Goal: Task Accomplishment & Management: Manage account settings

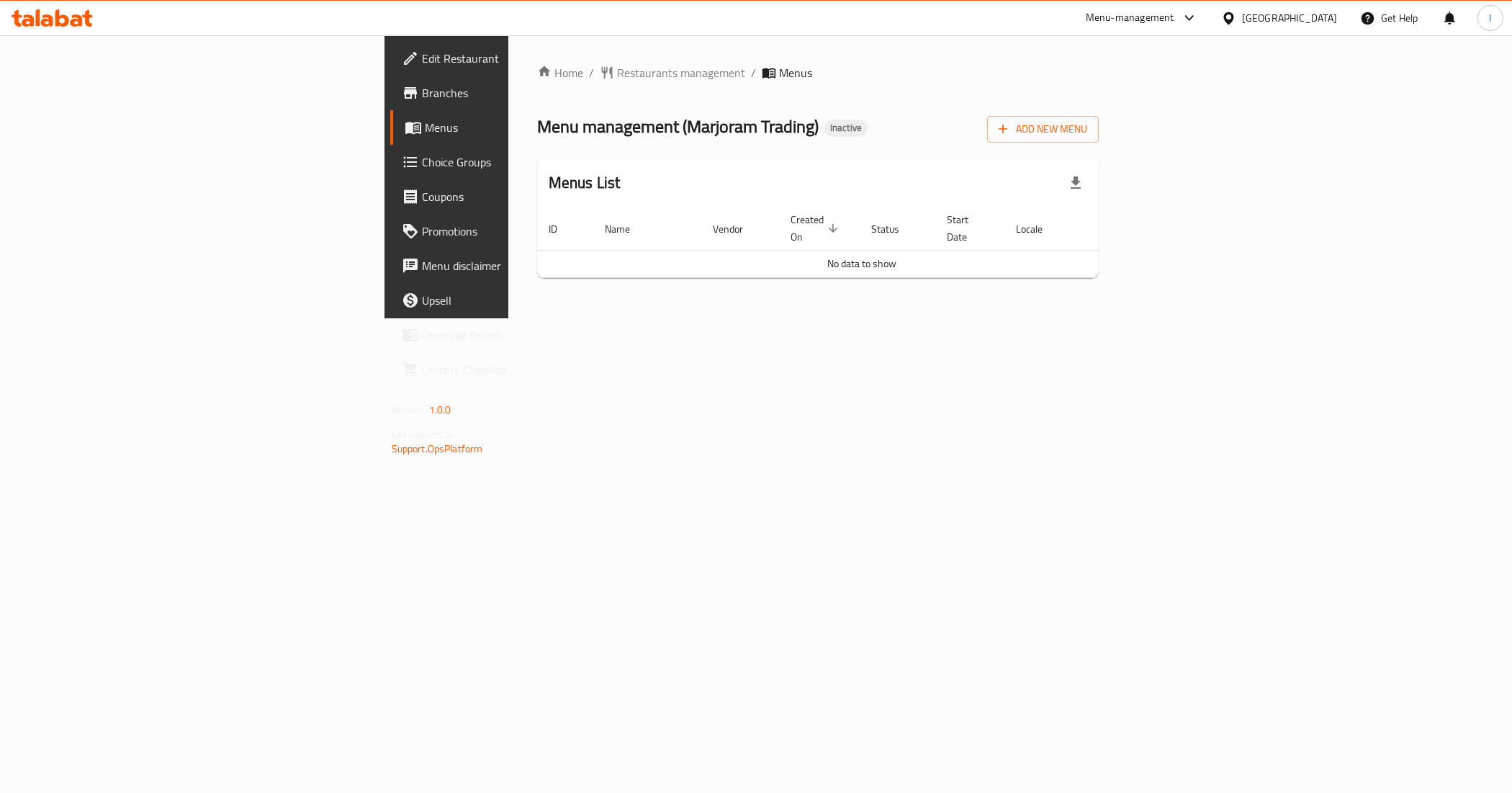
click at [425, 121] on span "Menus" at bounding box center [525, 128] width 201 height 17
click at [617, 73] on span "Restaurants management" at bounding box center [681, 72] width 128 height 17
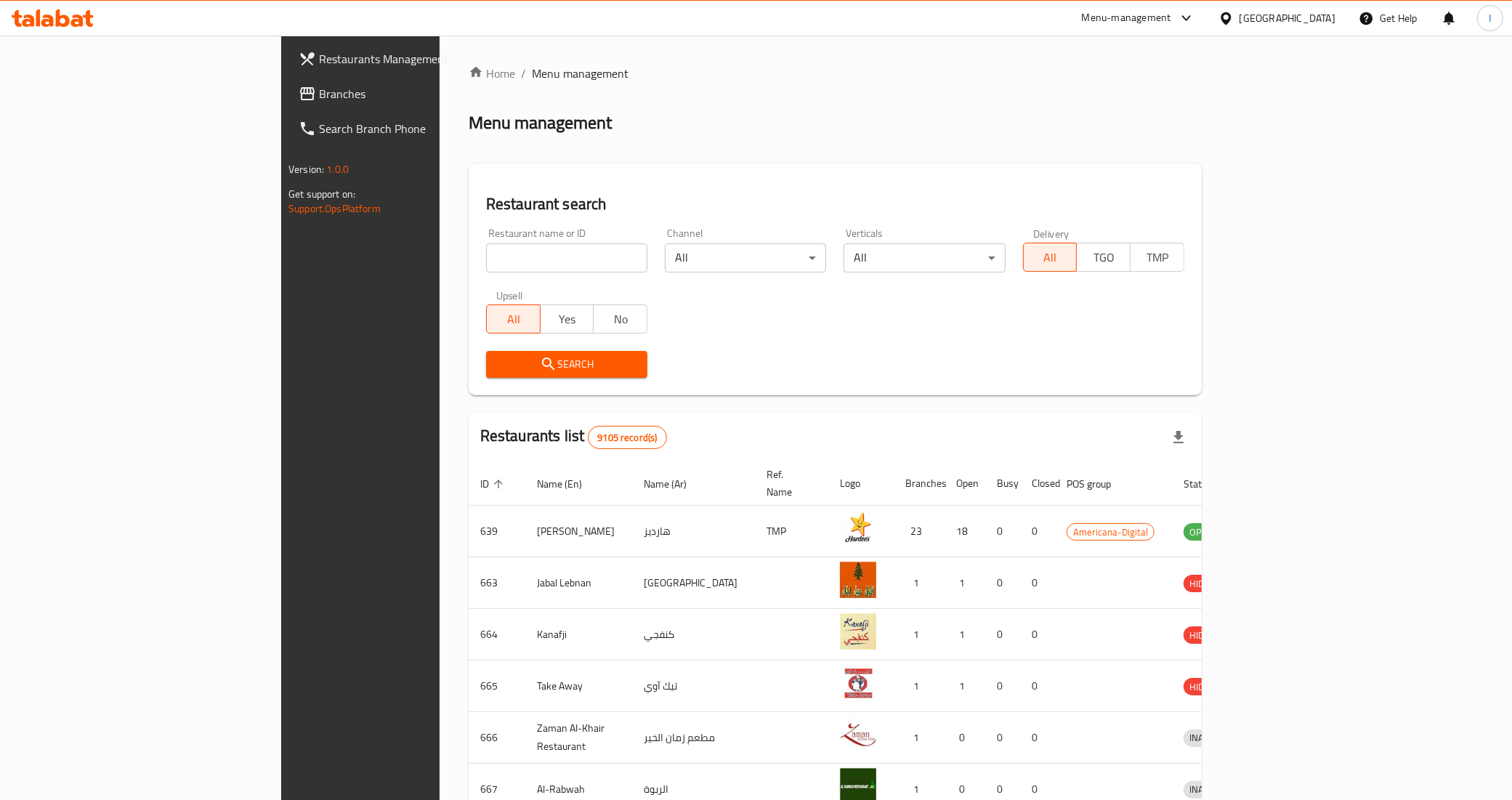
click at [1234, 18] on icon at bounding box center [1226, 19] width 16 height 16
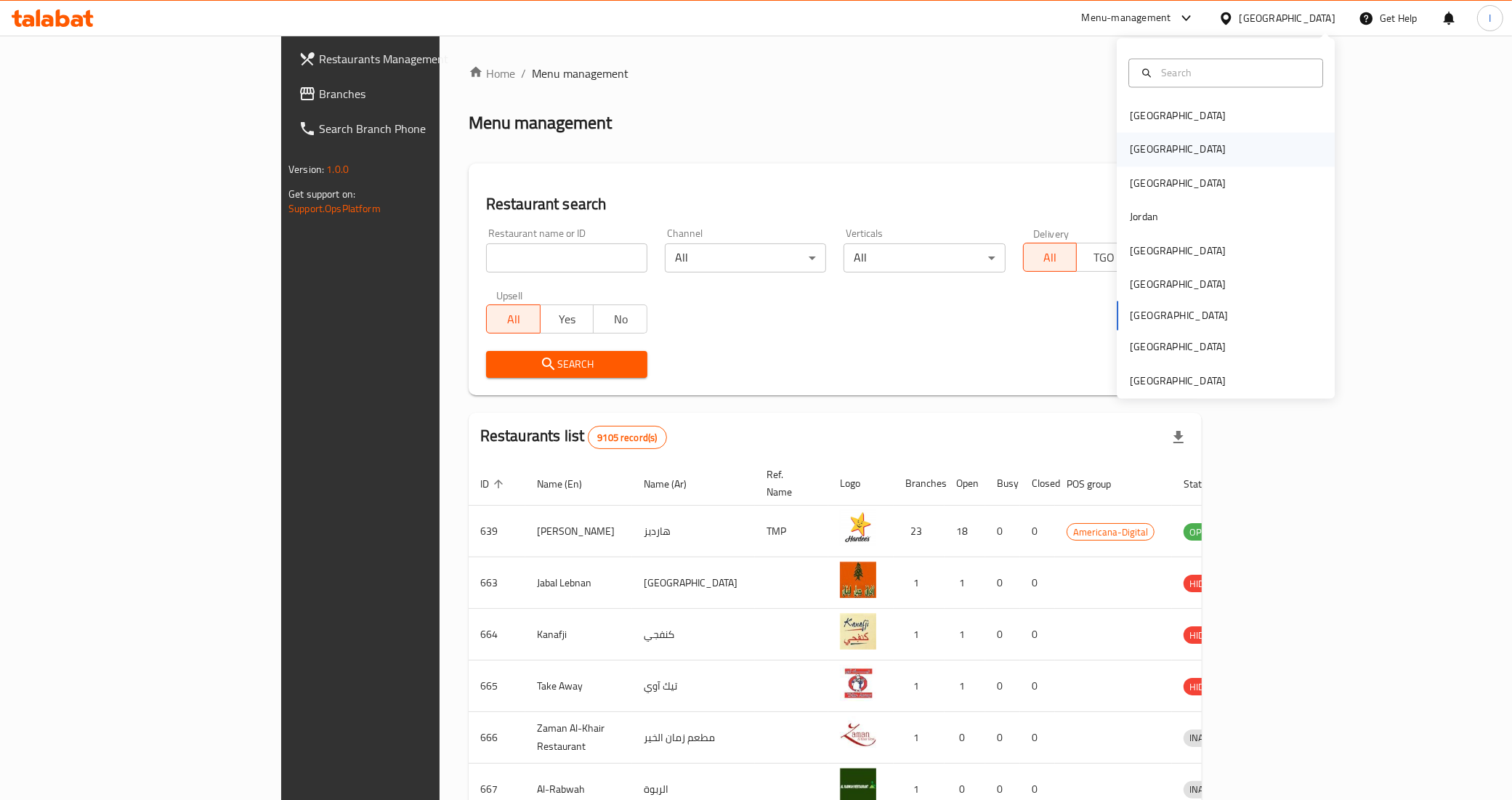
click at [1142, 157] on div "[GEOGRAPHIC_DATA]" at bounding box center [1177, 150] width 119 height 33
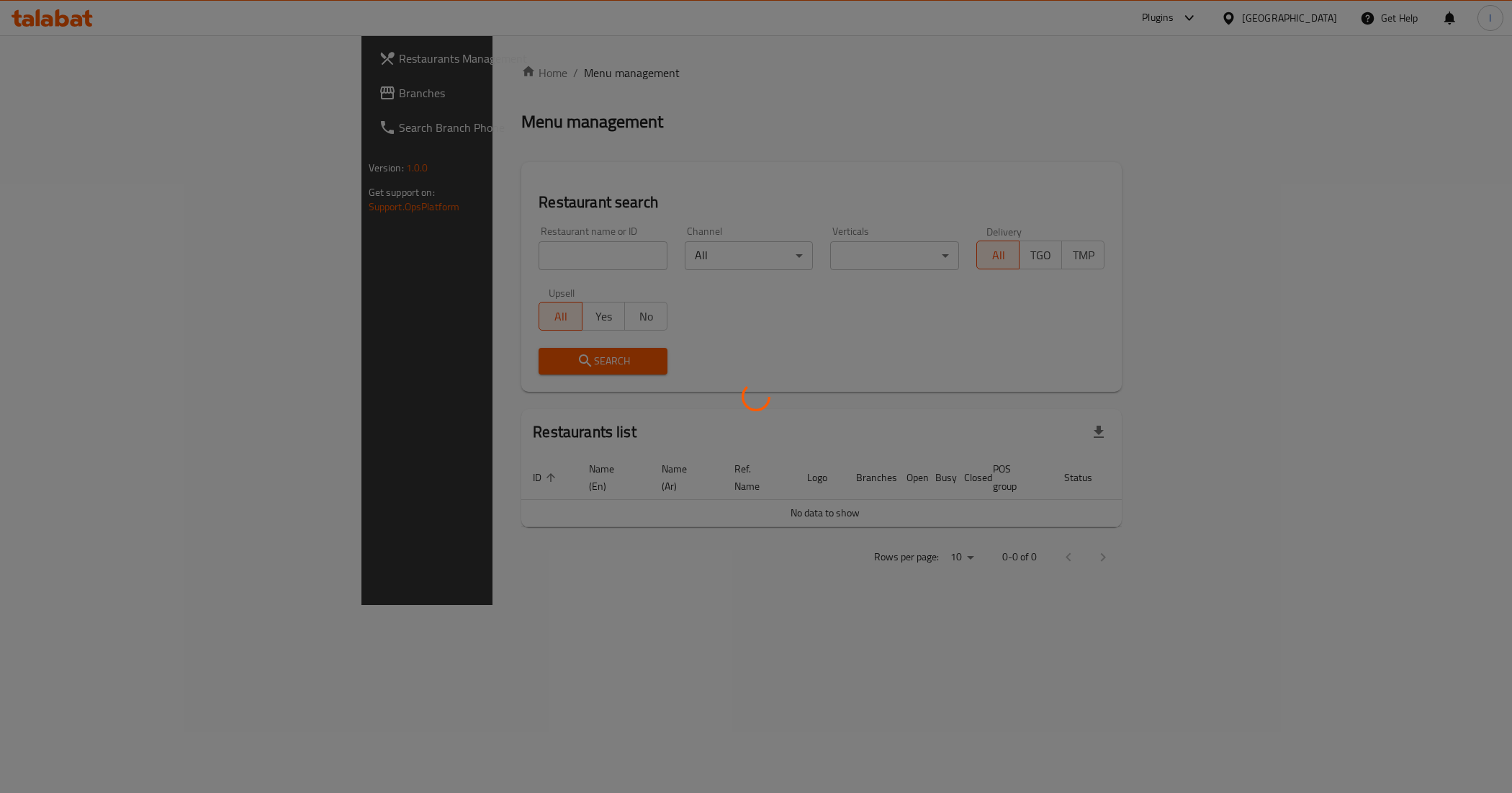
click at [804, 128] on div at bounding box center [756, 396] width 1512 height 793
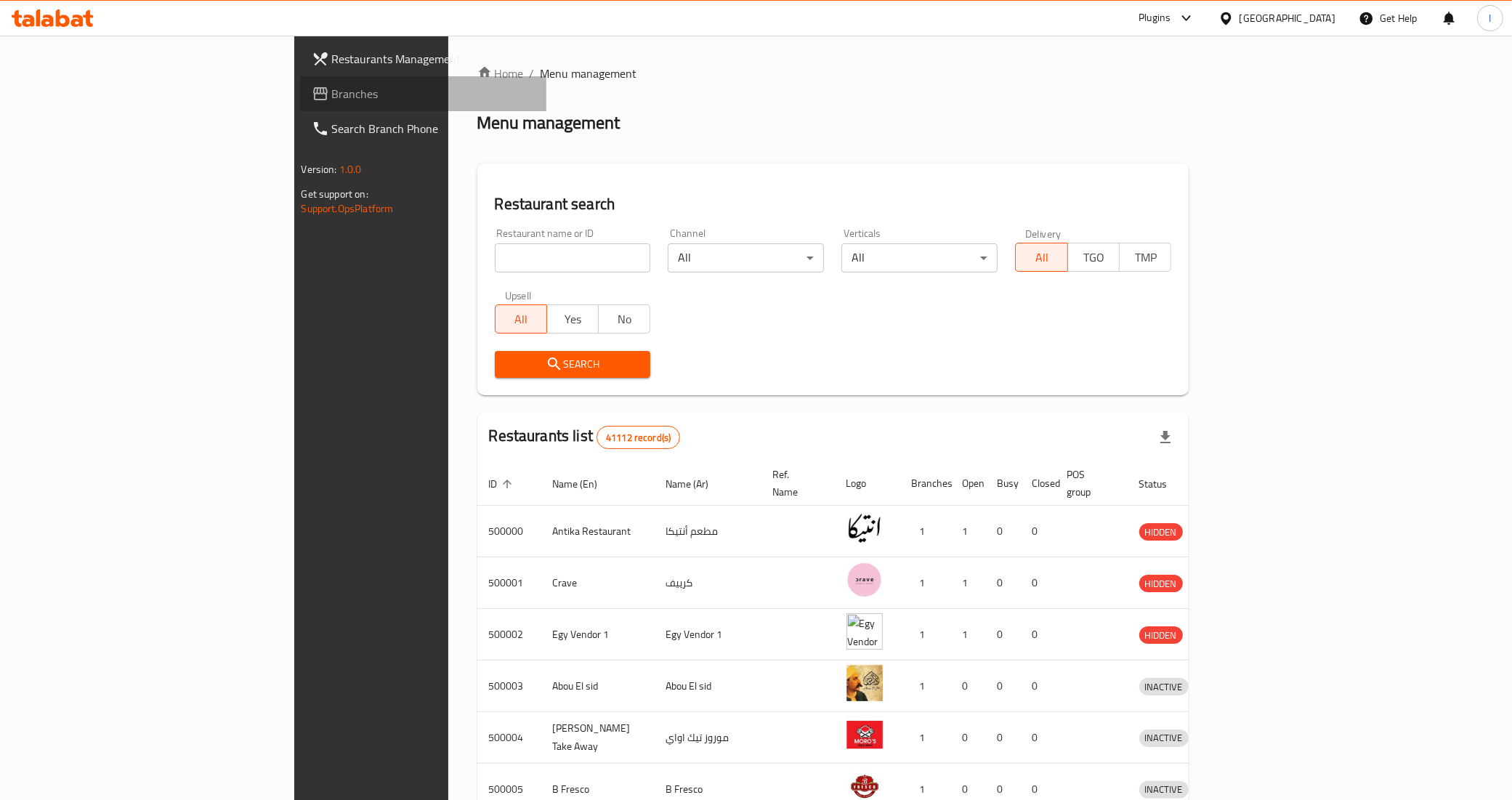
click at [332, 99] on span "Branches" at bounding box center [434, 94] width 203 height 17
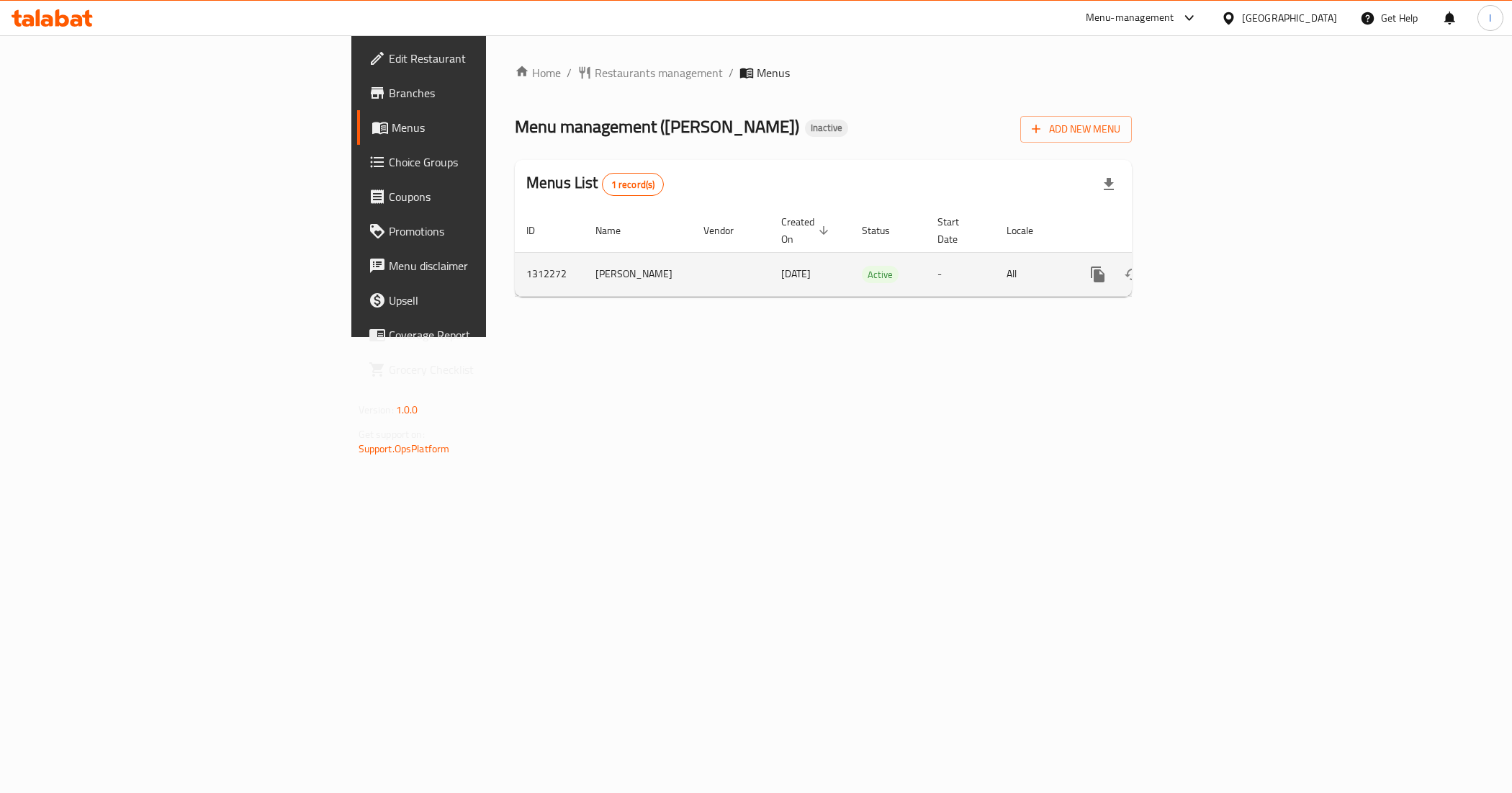
click at [1210, 265] on icon "enhanced table" at bounding box center [1202, 274] width 17 height 17
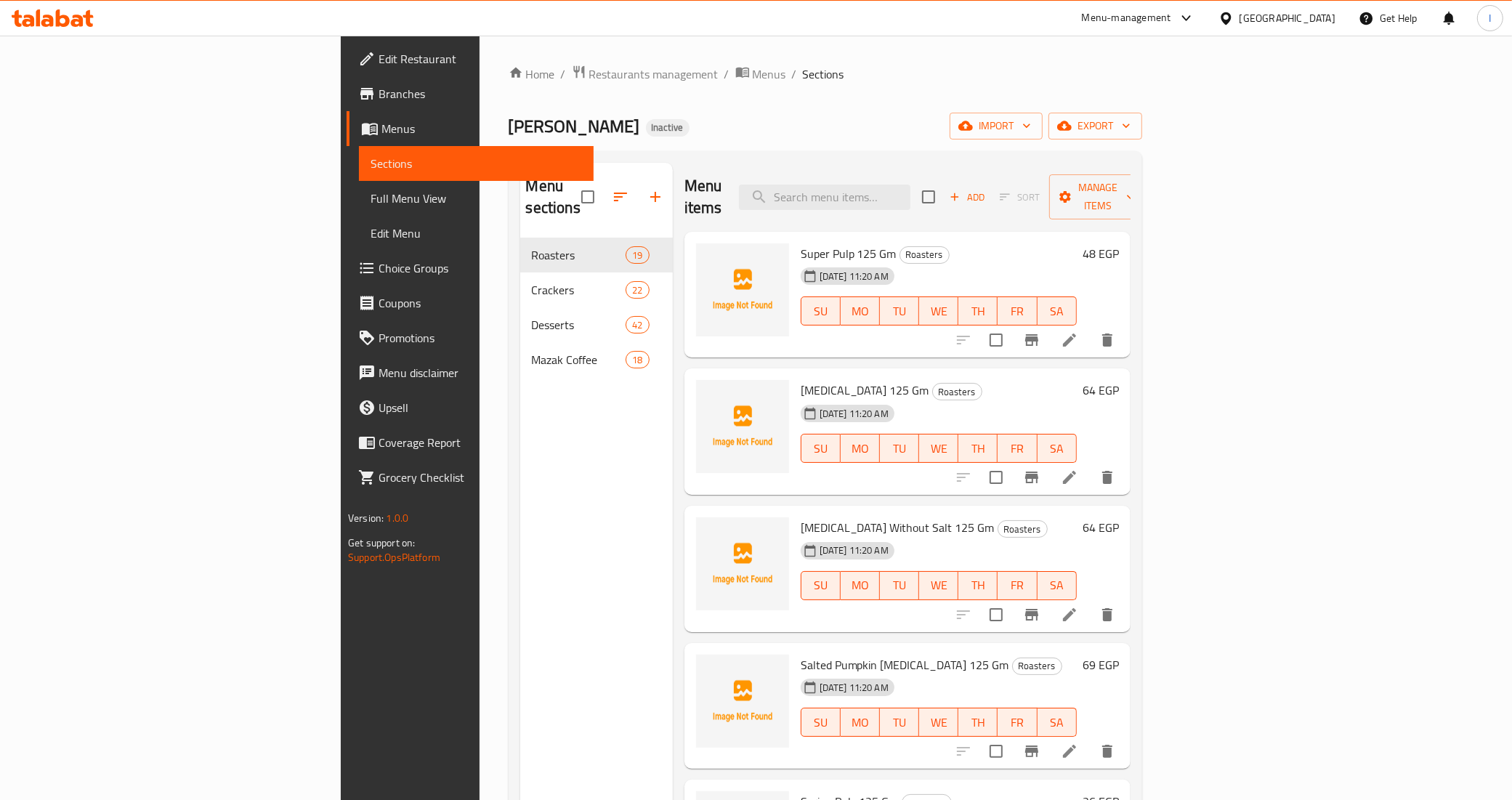
click at [909, 172] on div "Menu items Add Sort Manage items" at bounding box center [907, 197] width 446 height 69
click at [903, 197] on input "search" at bounding box center [824, 197] width 171 height 25
type input "ؤ"
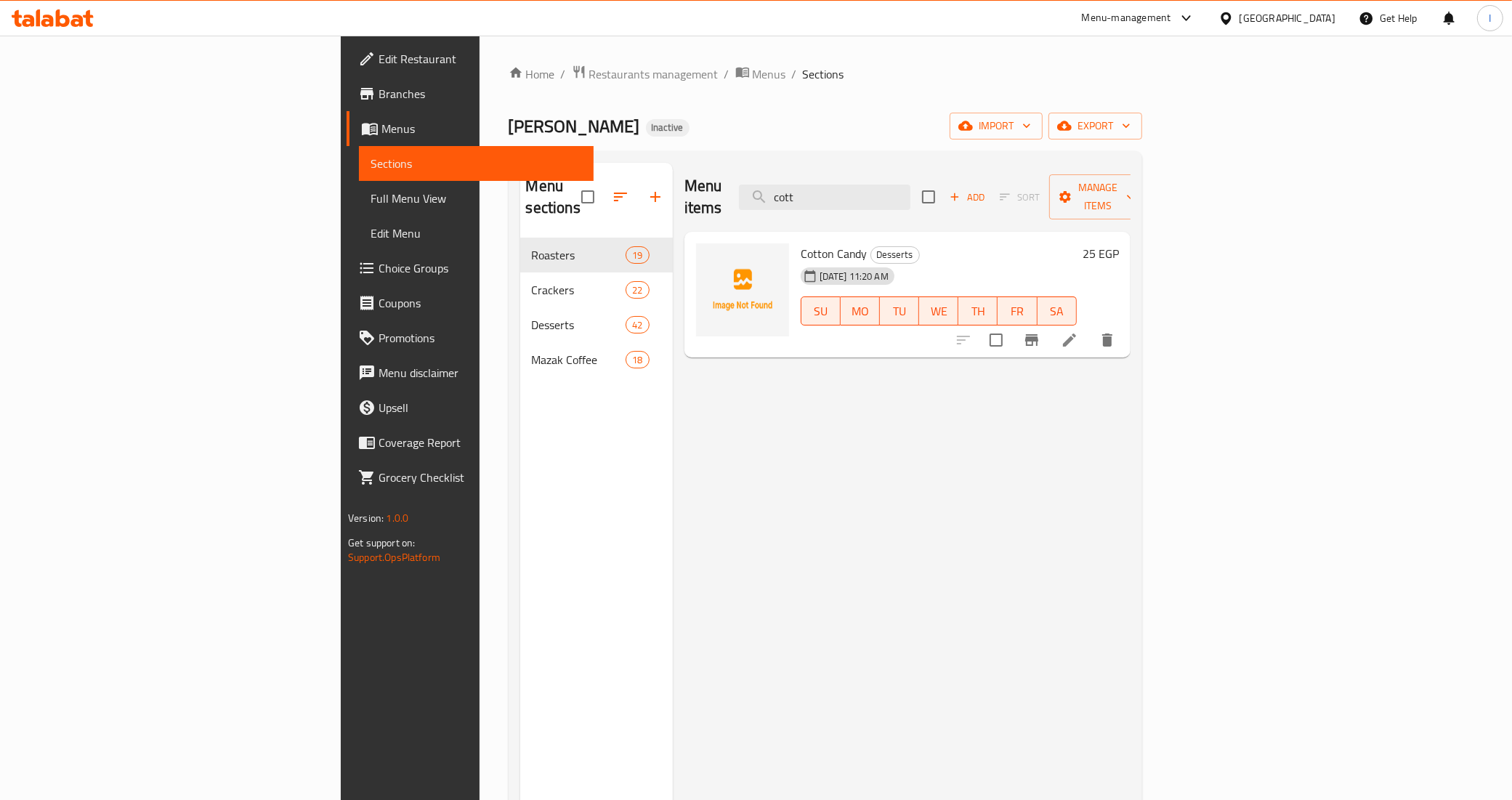
type input "cott"
click at [910, 184] on input "cott" at bounding box center [824, 197] width 171 height 25
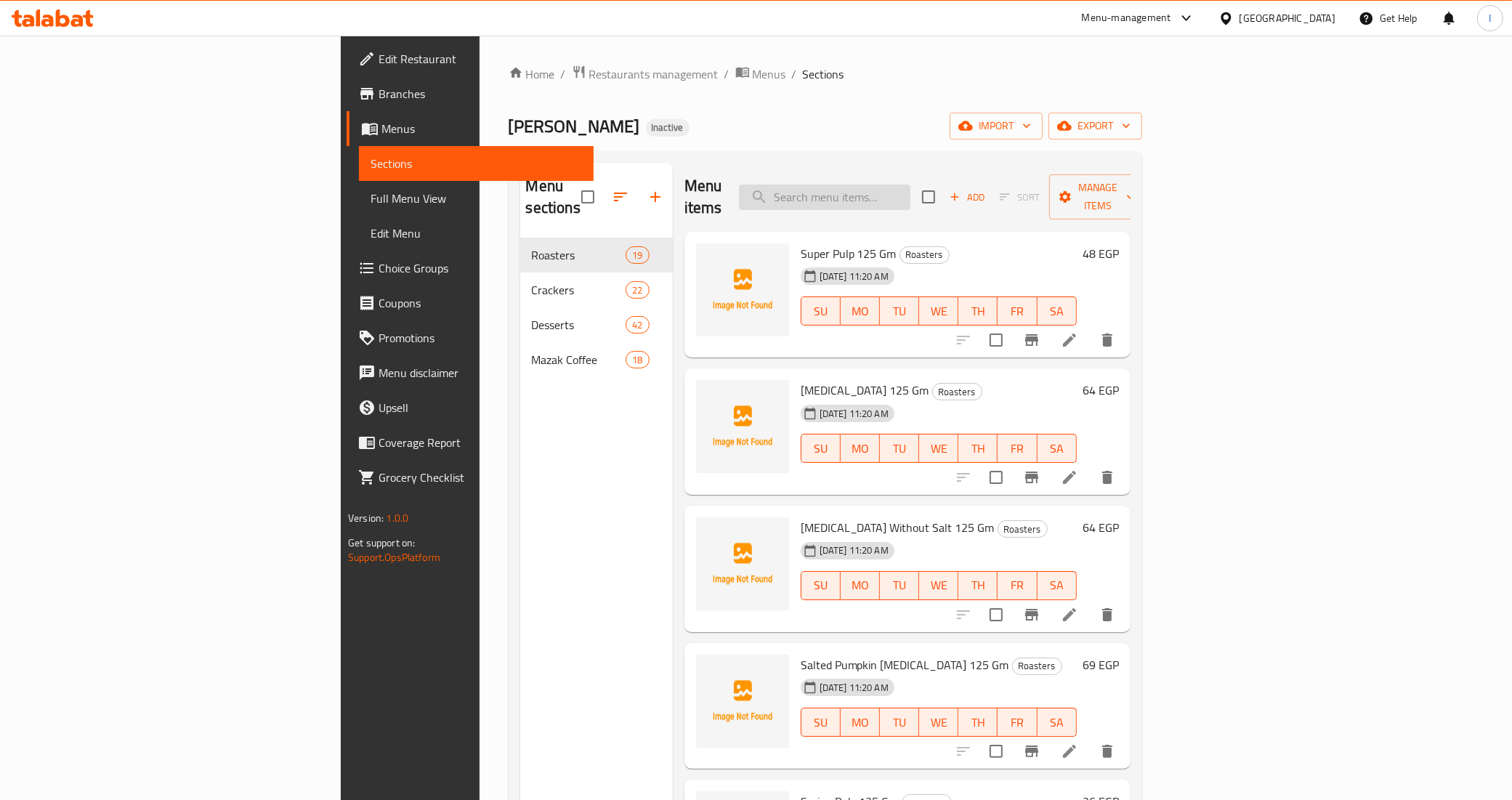
click at [910, 193] on input "search" at bounding box center [824, 197] width 171 height 25
paste input "Hulwani"
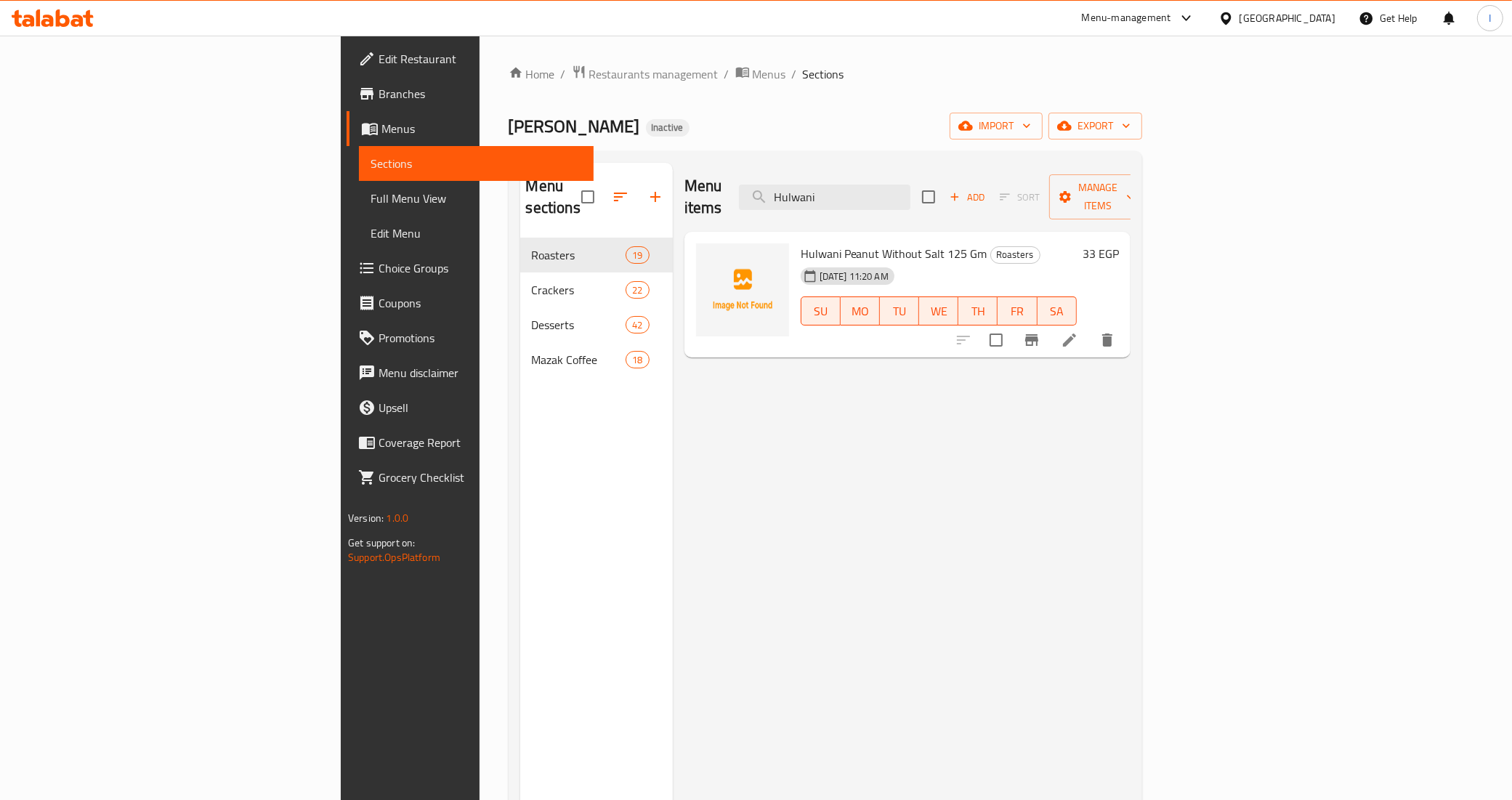
type input "Hulwani"
click at [1078, 331] on icon at bounding box center [1069, 340] width 17 height 17
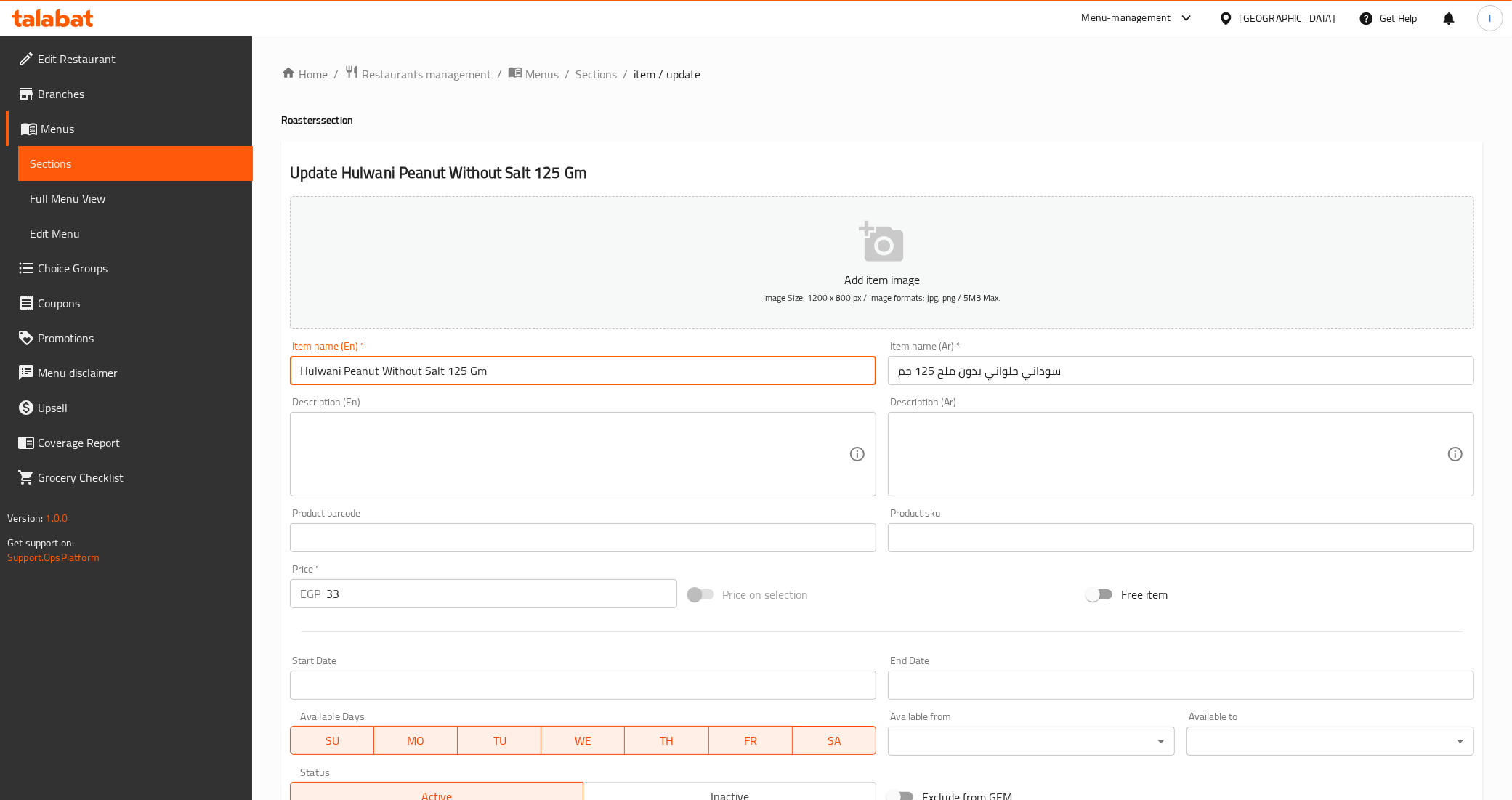
click at [317, 383] on input "Hulwani Peanut Without Salt 125 Gm" at bounding box center [583, 370] width 586 height 29
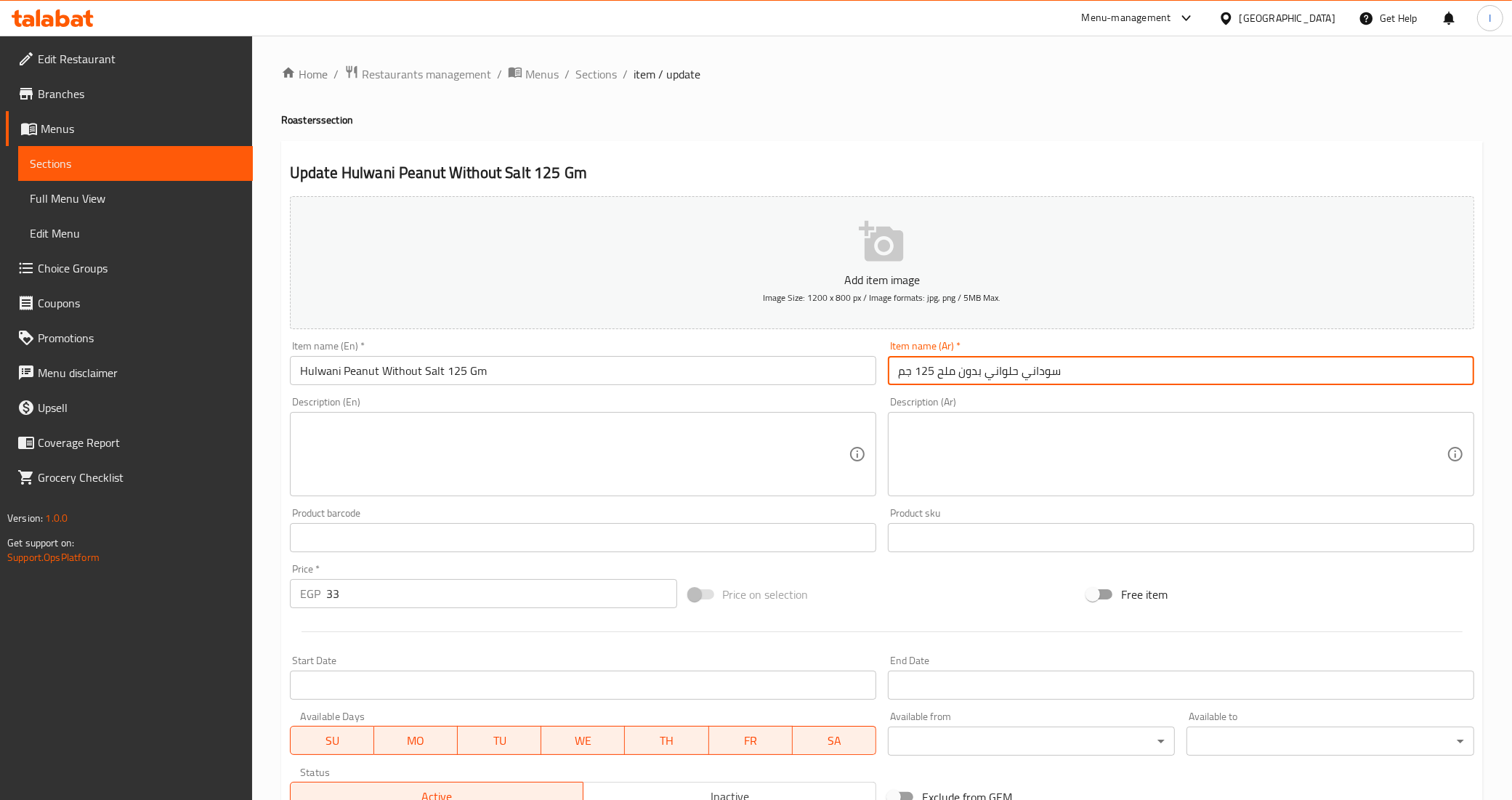
click at [1006, 371] on input "سوداني حلواني بدون ملح 125 جم" at bounding box center [1181, 370] width 586 height 29
drag, startPoint x: 589, startPoint y: 77, endPoint x: 594, endPoint y: 90, distance: 13.9
click at [589, 77] on span "Sections" at bounding box center [596, 74] width 42 height 17
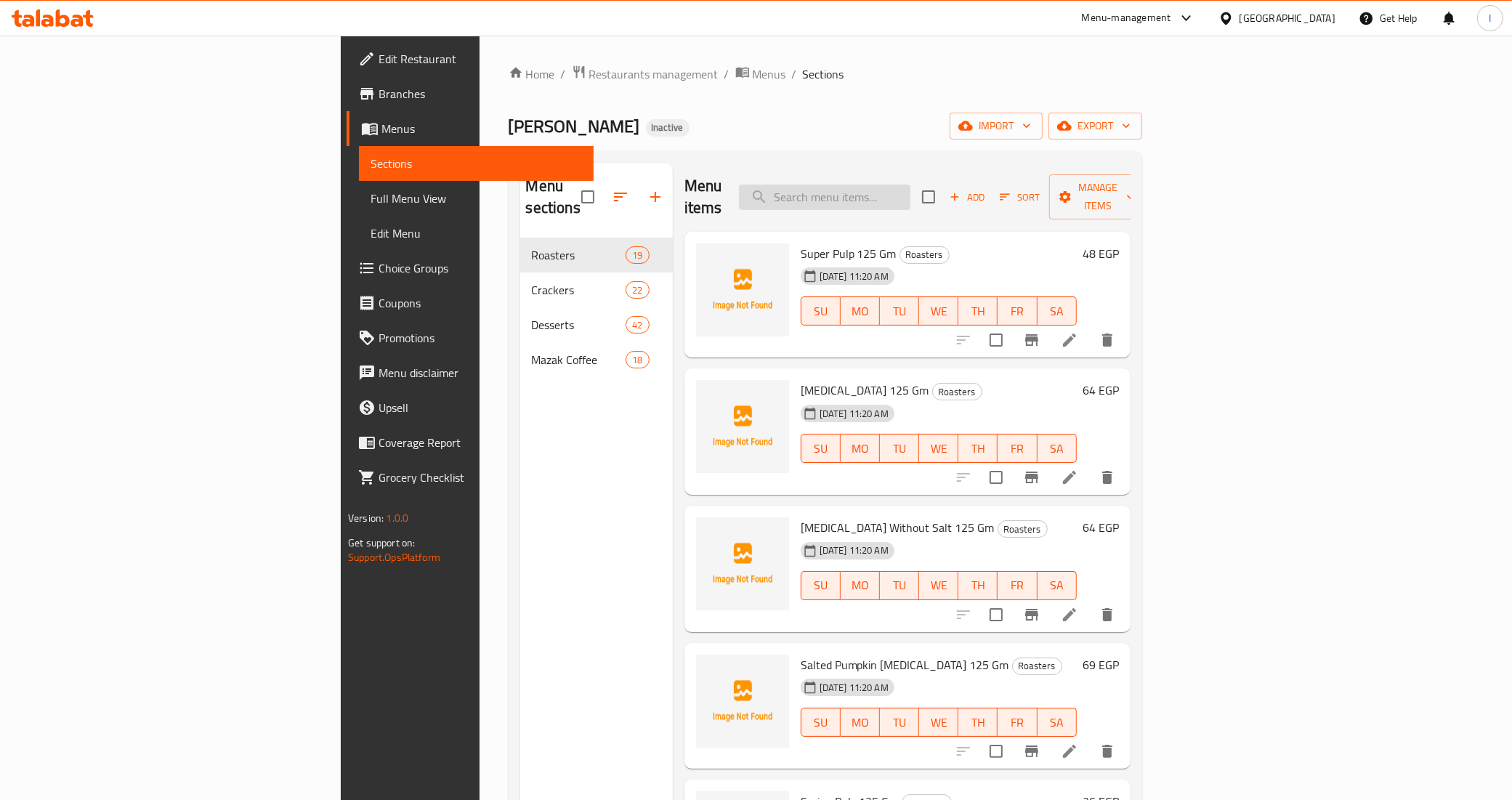
click at [909, 184] on input "search" at bounding box center [824, 197] width 171 height 25
paste input "Cotton Candy"
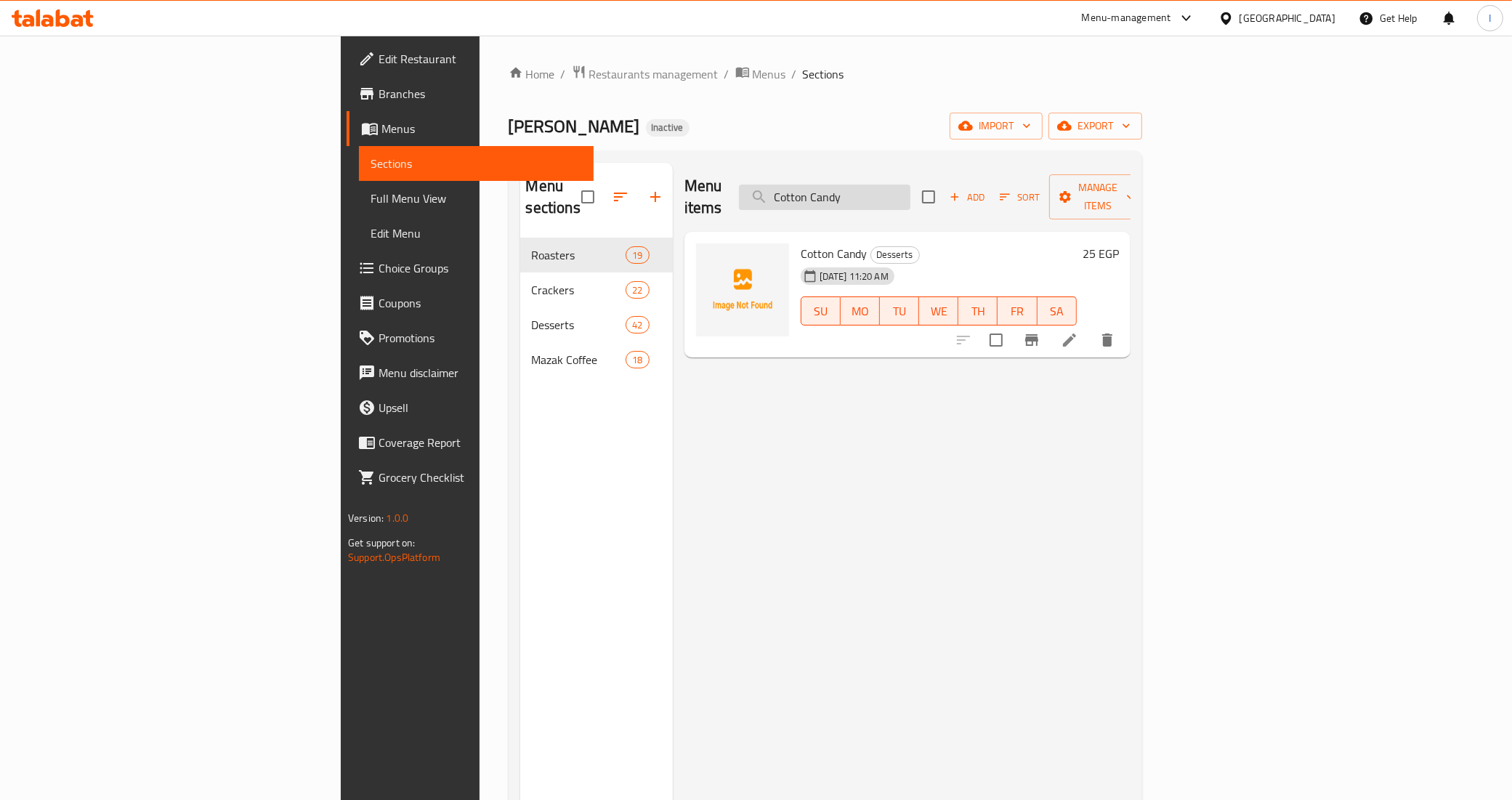
click at [910, 188] on input "Cotton Candy" at bounding box center [824, 197] width 171 height 25
paste input "فوندام"
type input "فوندام"
click at [1078, 331] on icon at bounding box center [1069, 340] width 17 height 17
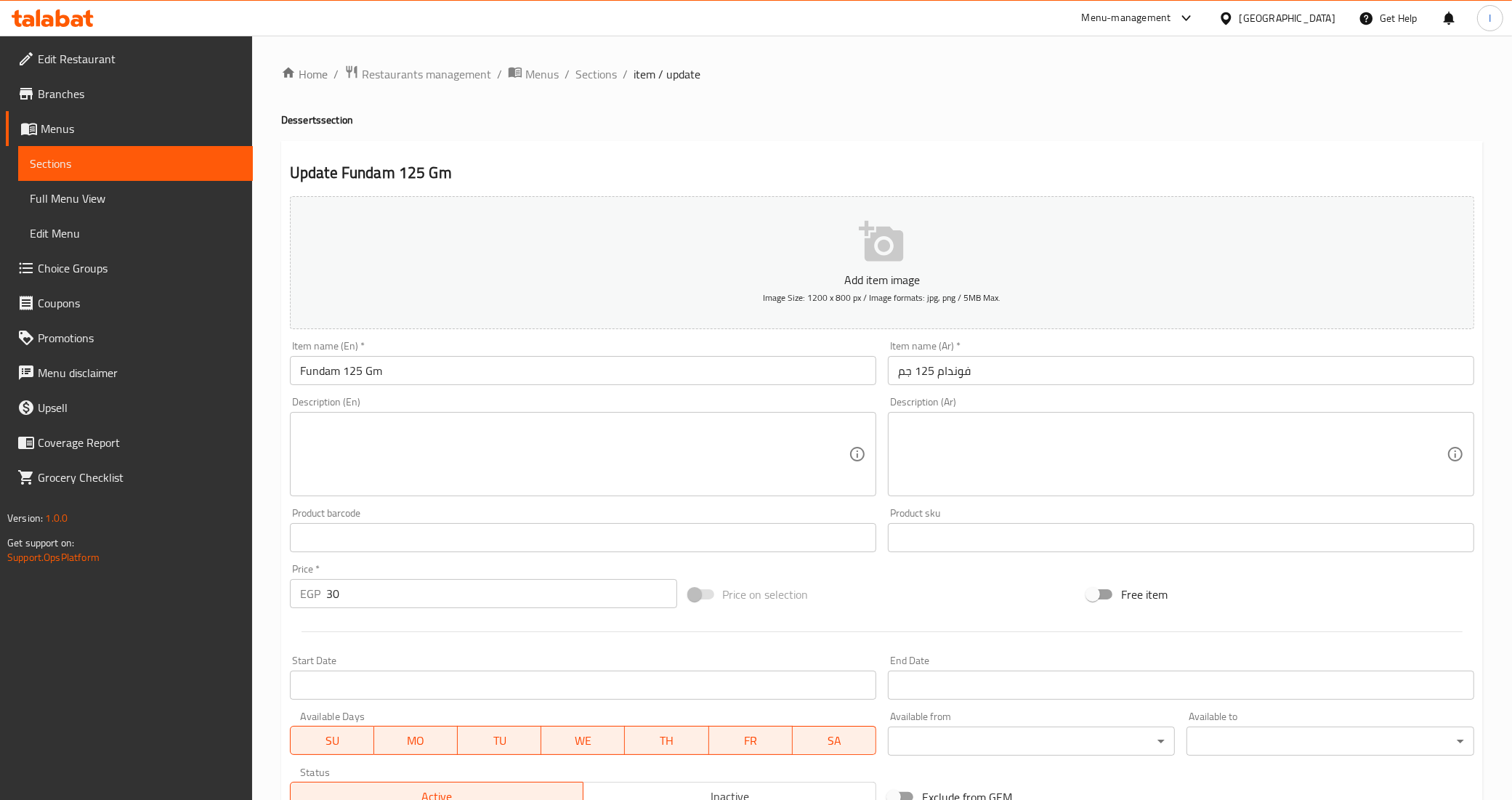
click at [324, 375] on input "Fundam 125 Gm" at bounding box center [583, 370] width 586 height 29
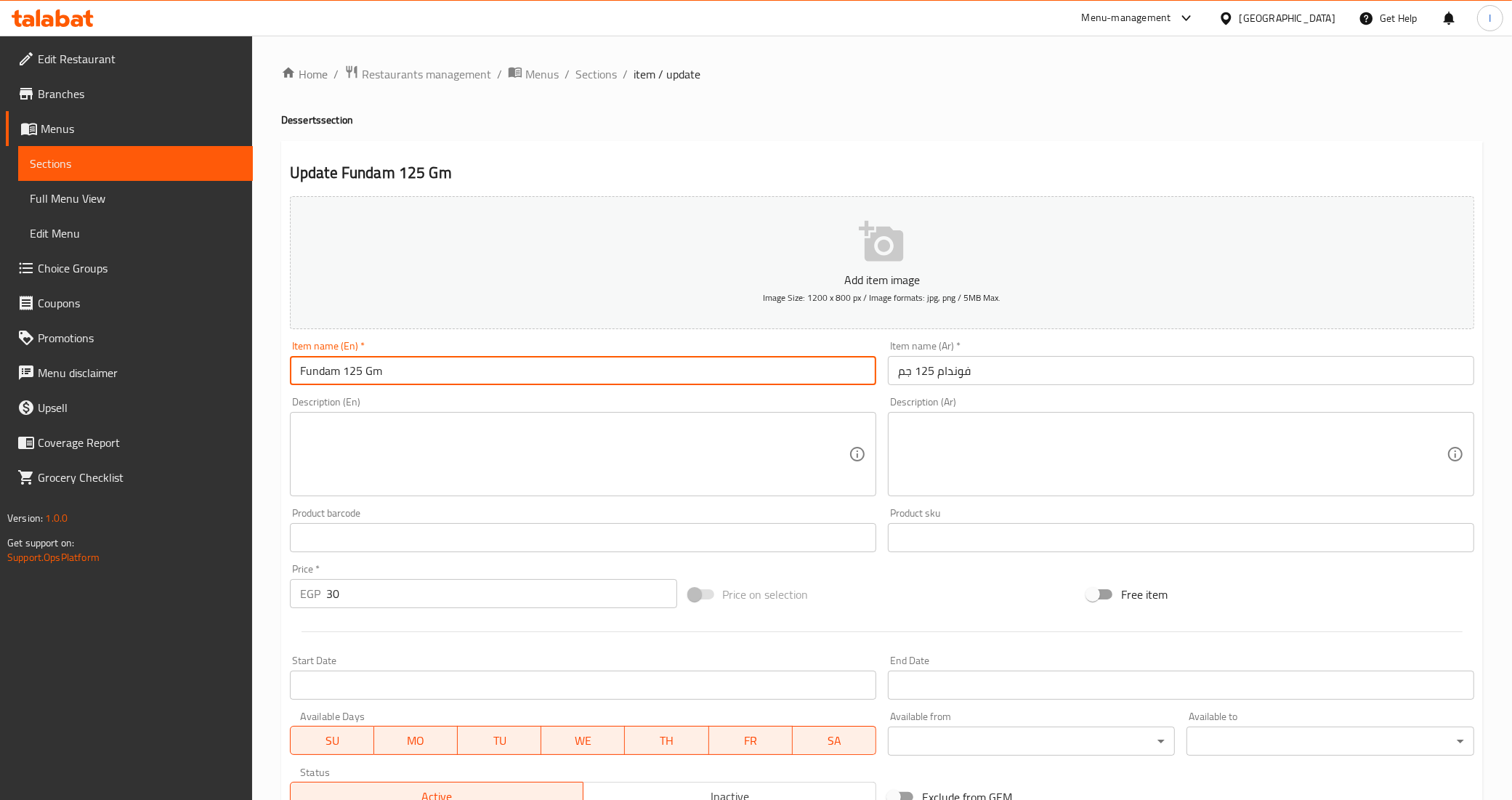
paste input "fondant"
click at [298, 380] on input "Fondant 125 Gm" at bounding box center [583, 370] width 586 height 29
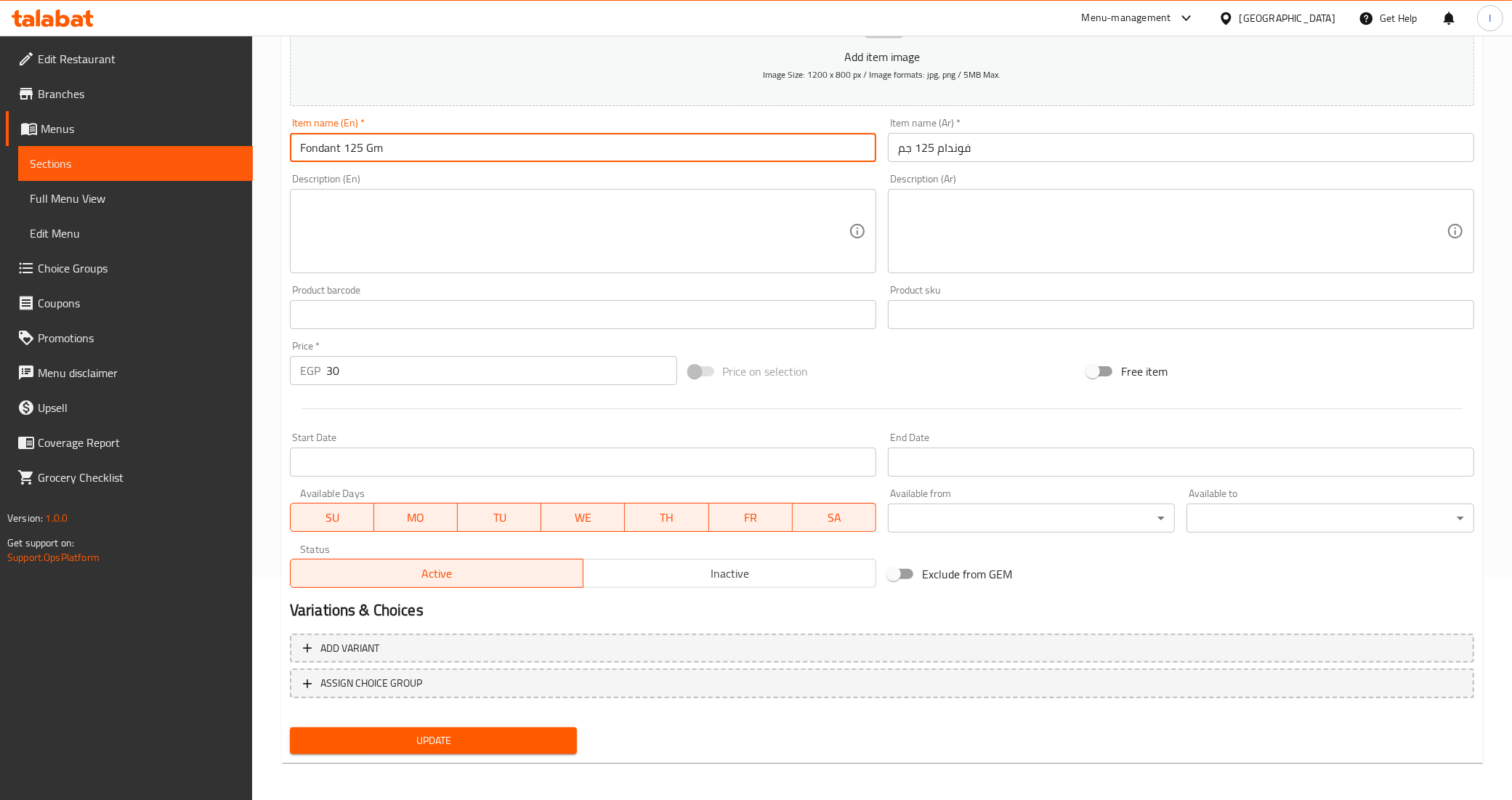
scroll to position [223, 0]
type input "Fondant 125 Gm"
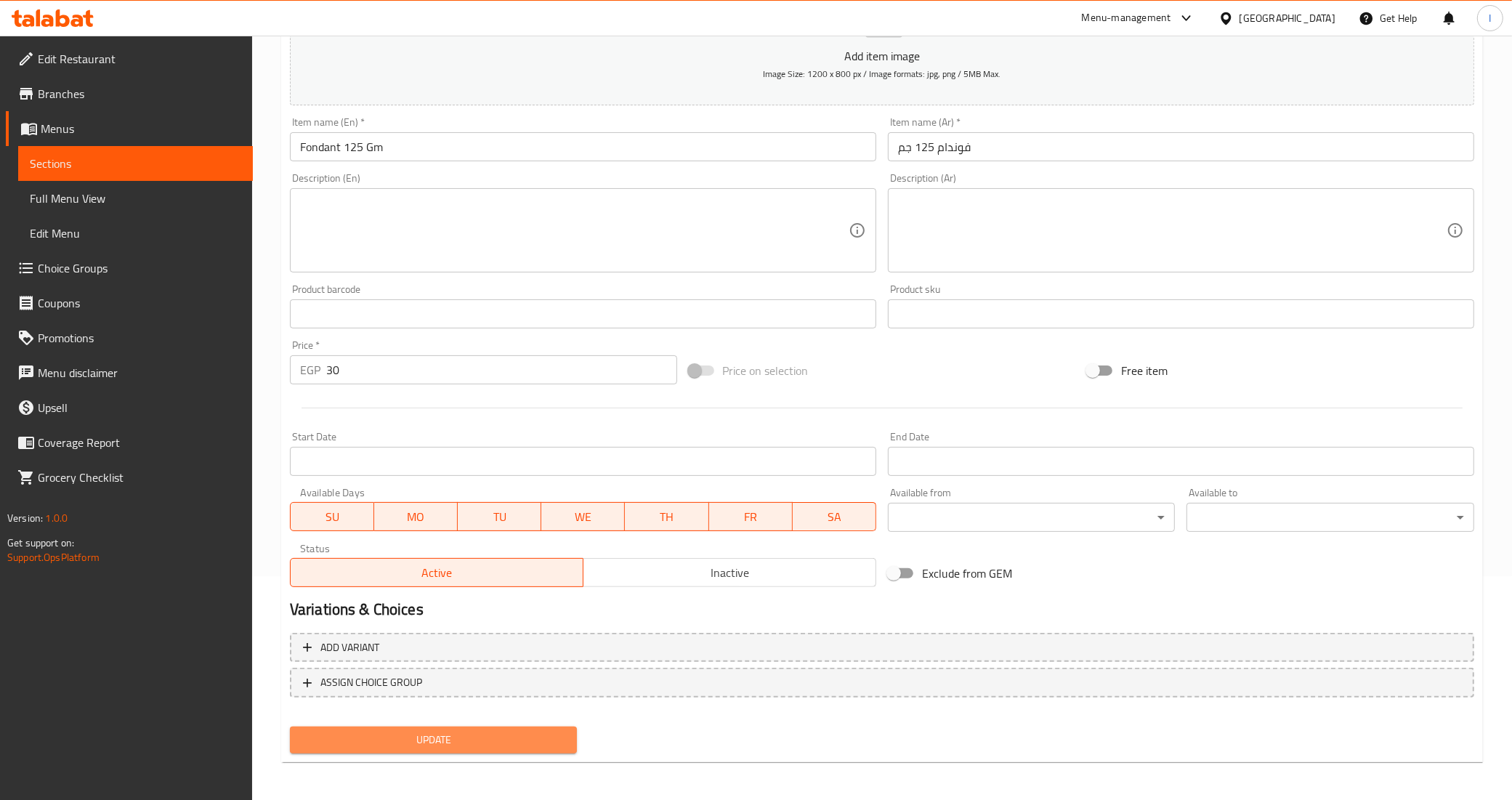
click at [392, 749] on button "Update" at bounding box center [433, 740] width 288 height 27
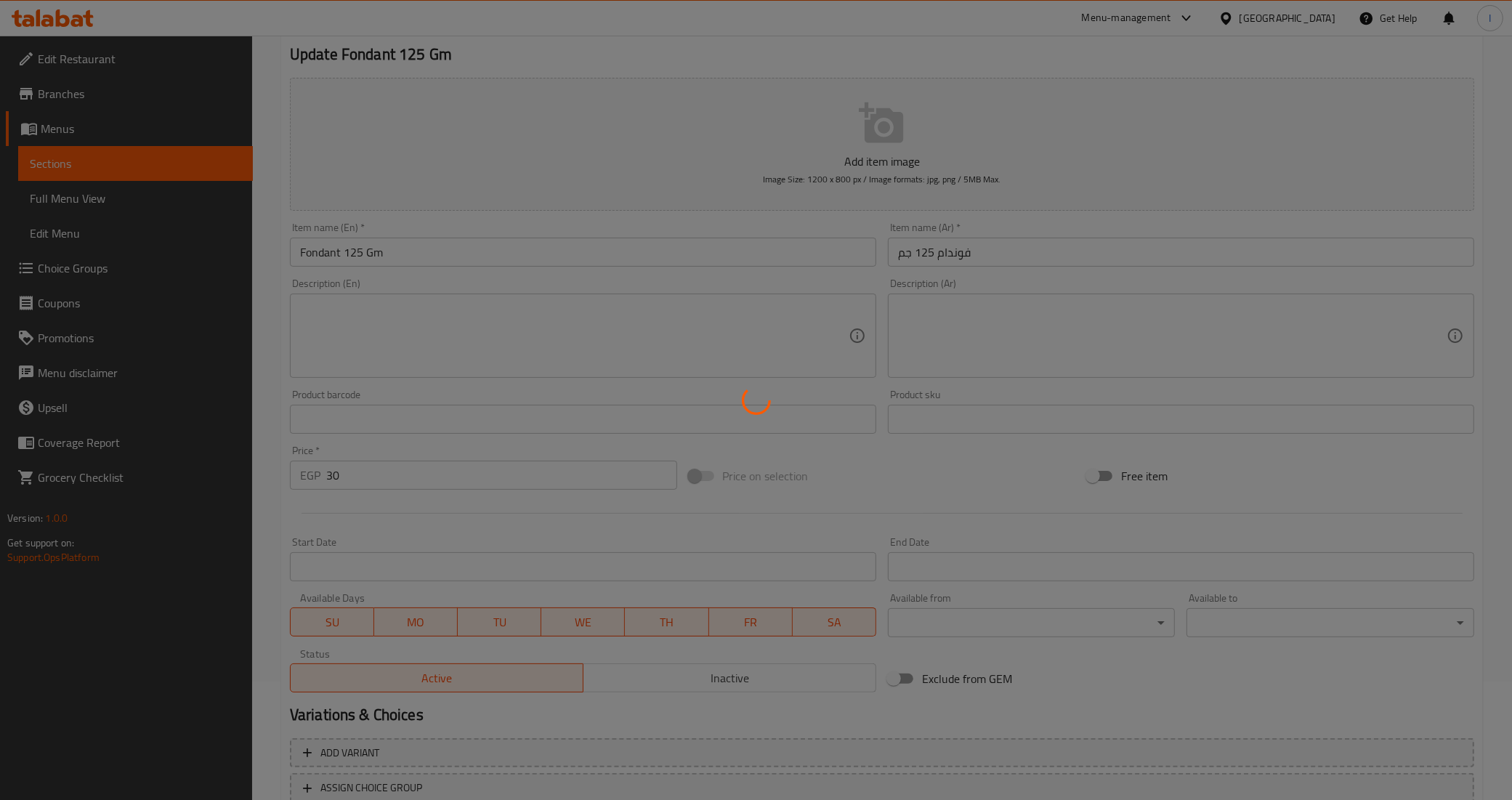
scroll to position [0, 0]
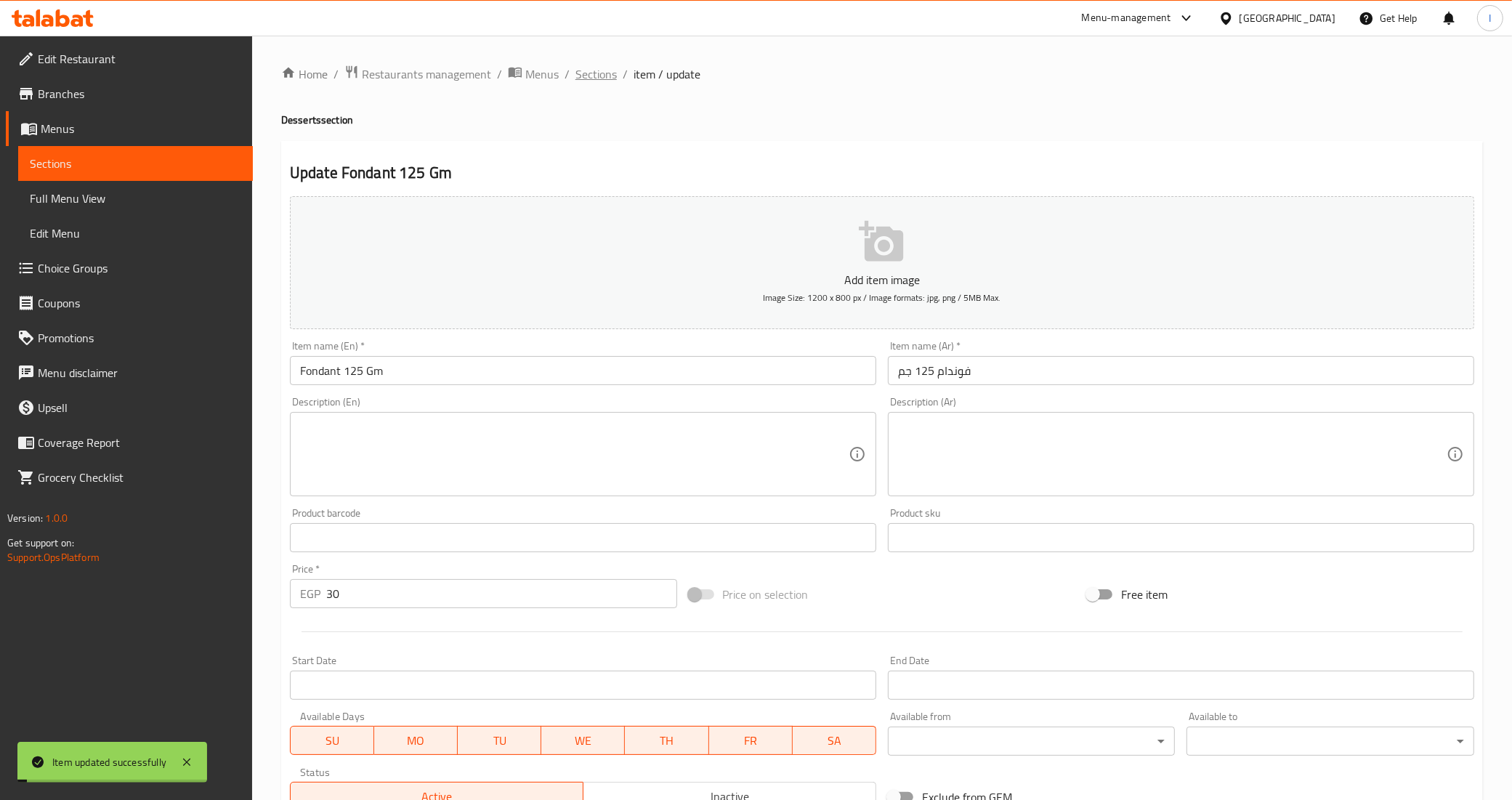
click at [592, 77] on span "Sections" at bounding box center [596, 74] width 42 height 17
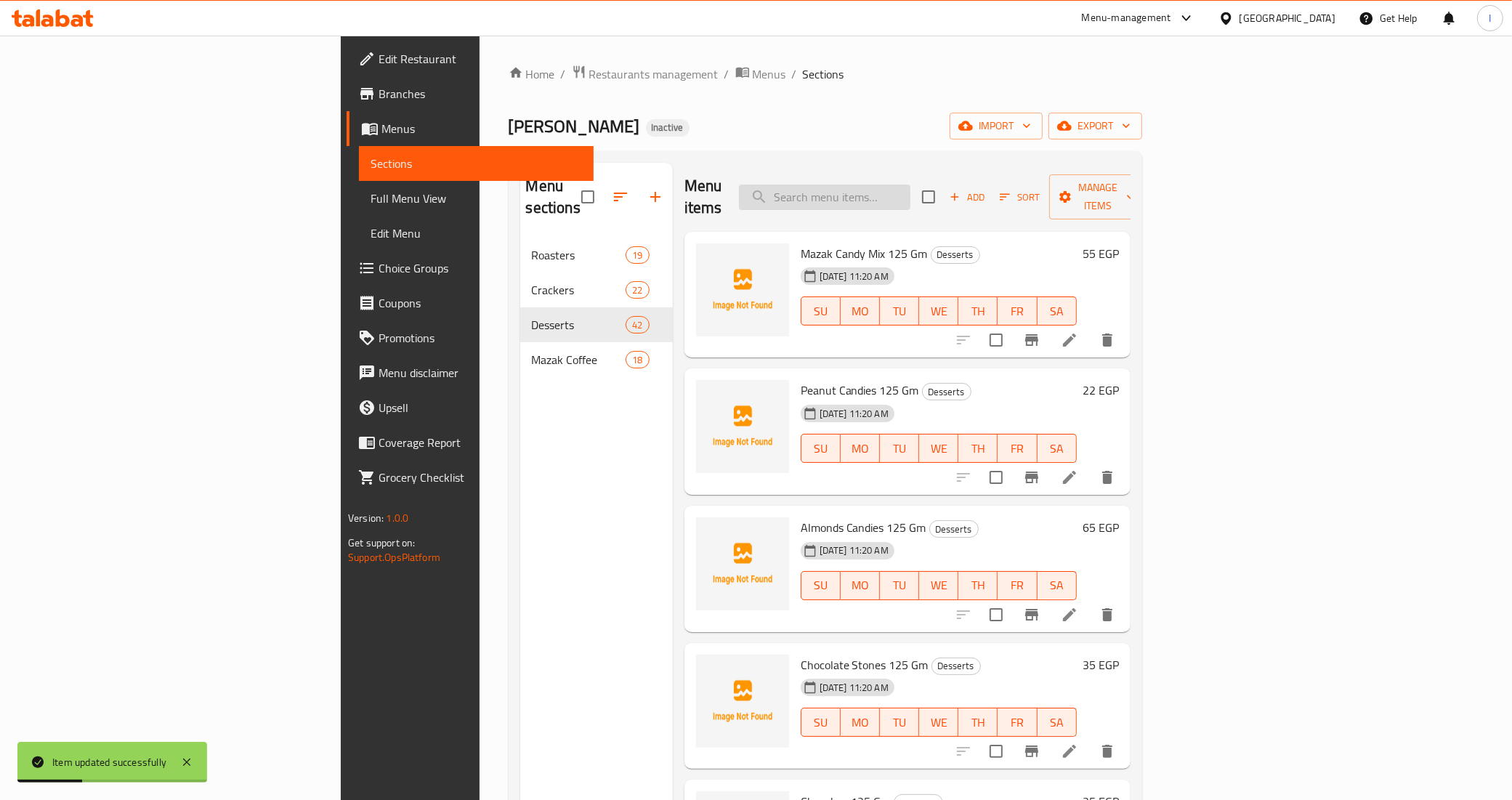
drag, startPoint x: 909, startPoint y: 168, endPoint x: 909, endPoint y: 176, distance: 8.0
click at [909, 168] on div "Menu items Add Sort Manage items" at bounding box center [907, 197] width 446 height 69
click at [904, 188] on input "search" at bounding box center [824, 197] width 171 height 25
paste input "فأش"
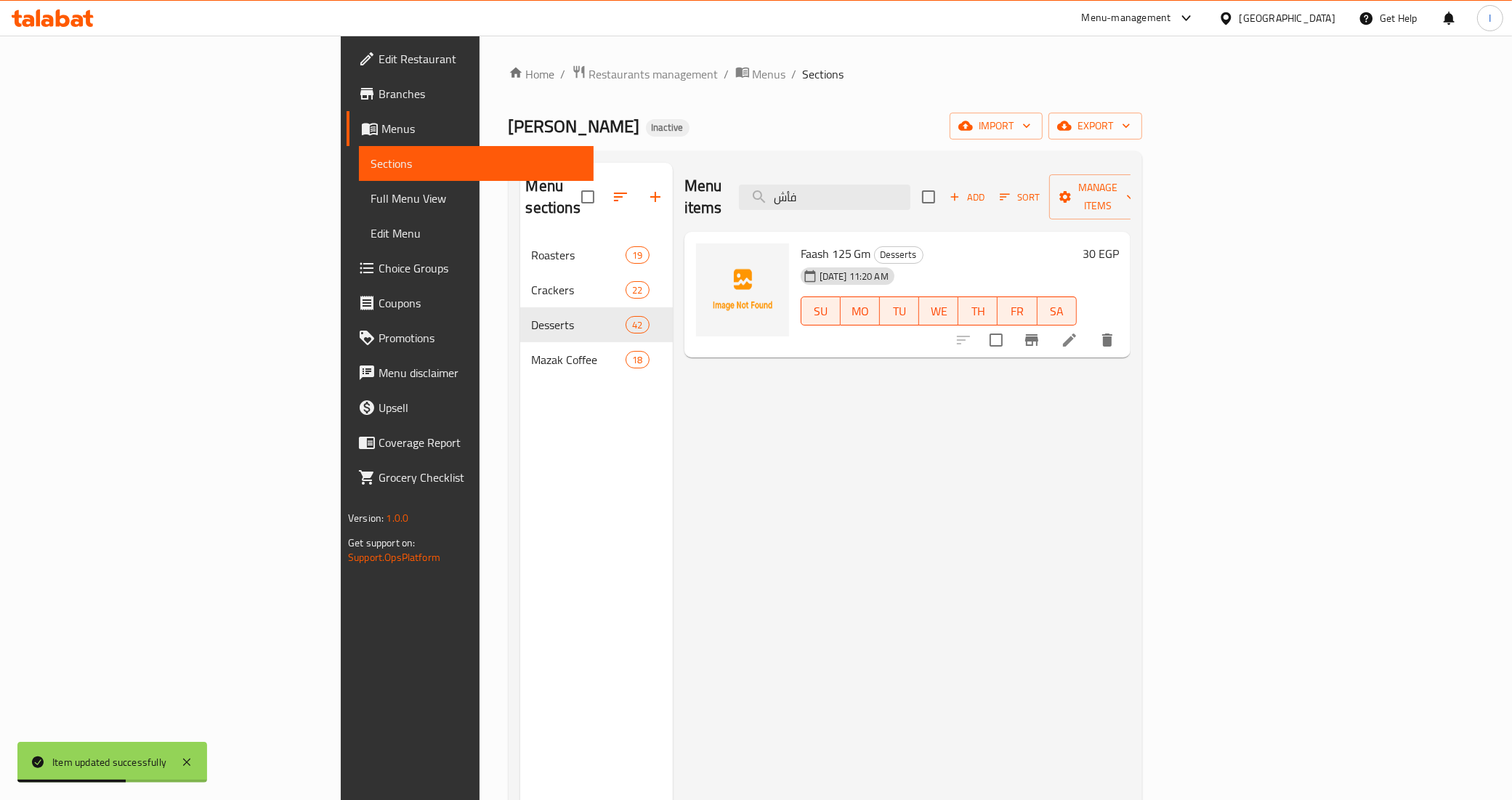
type input "فأش"
click at [1078, 331] on icon at bounding box center [1069, 340] width 17 height 17
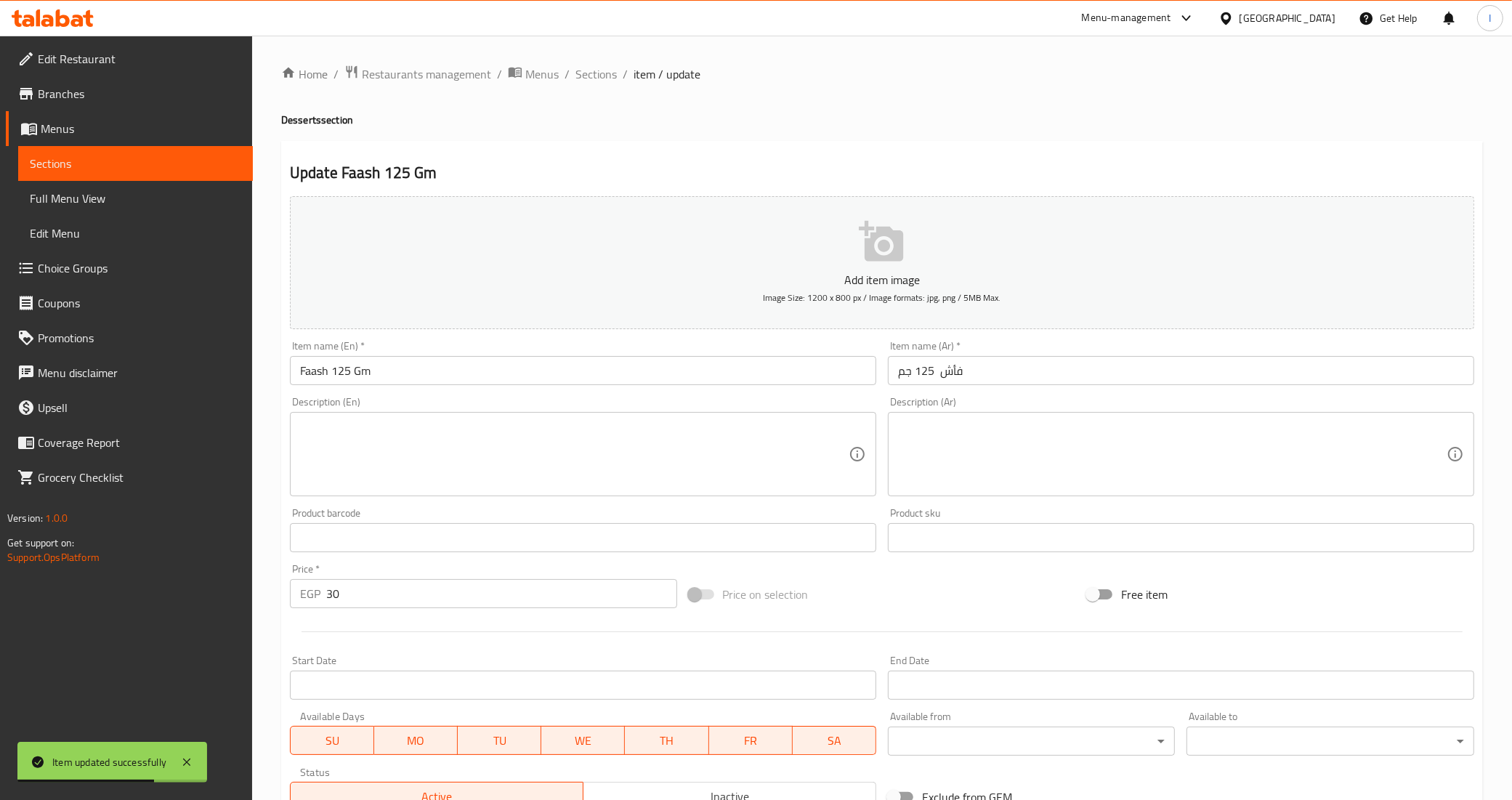
click at [943, 374] on input "فأش 125 جم" at bounding box center [1181, 370] width 586 height 29
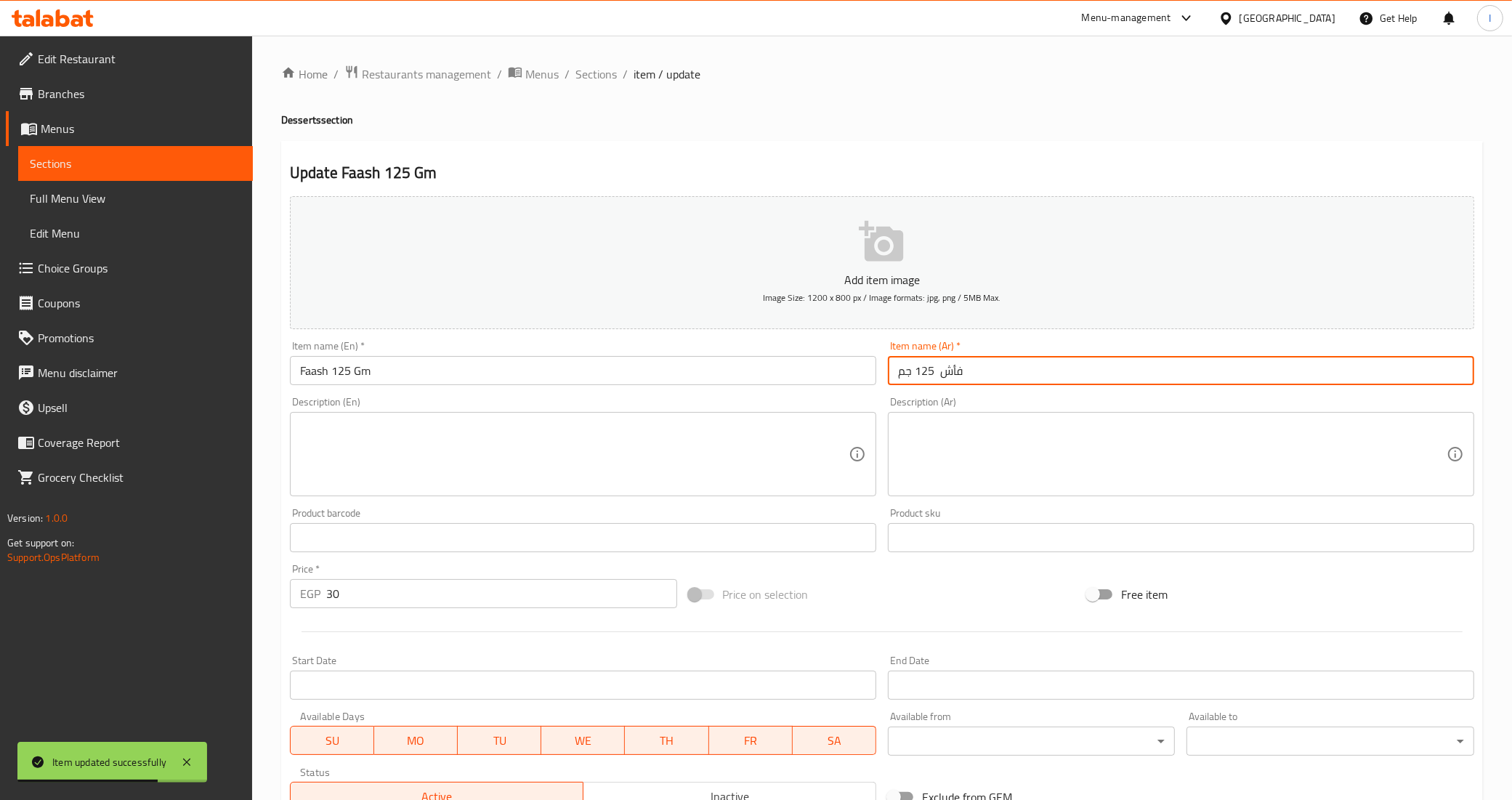
click at [943, 374] on input "فأش 125 جم" at bounding box center [1181, 370] width 586 height 29
click at [954, 377] on input "فأش 125 جم" at bounding box center [1181, 370] width 586 height 29
click at [589, 75] on span "Sections" at bounding box center [596, 74] width 42 height 17
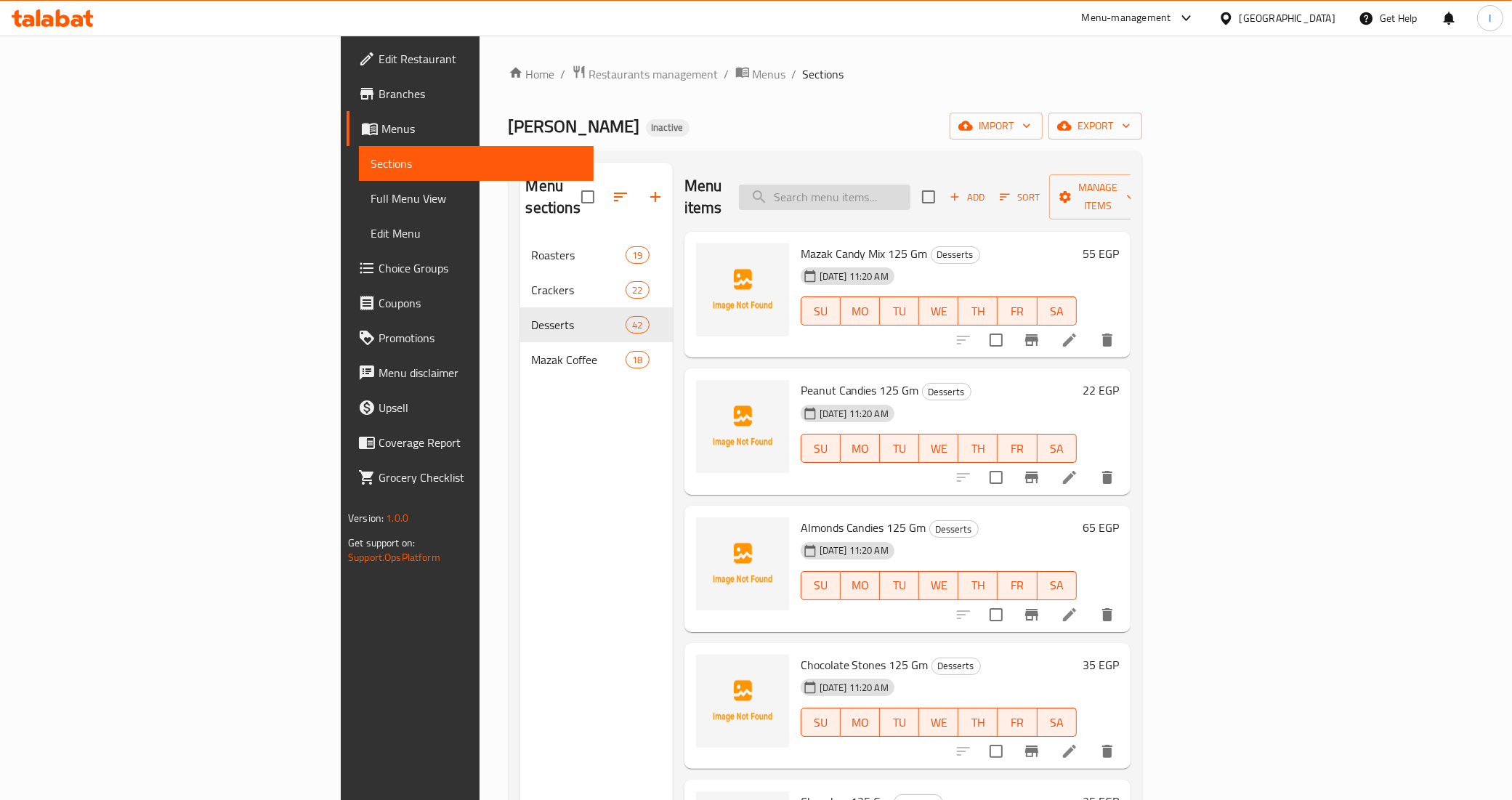
click at [910, 190] on input "search" at bounding box center [824, 197] width 171 height 25
paste input "فأش"
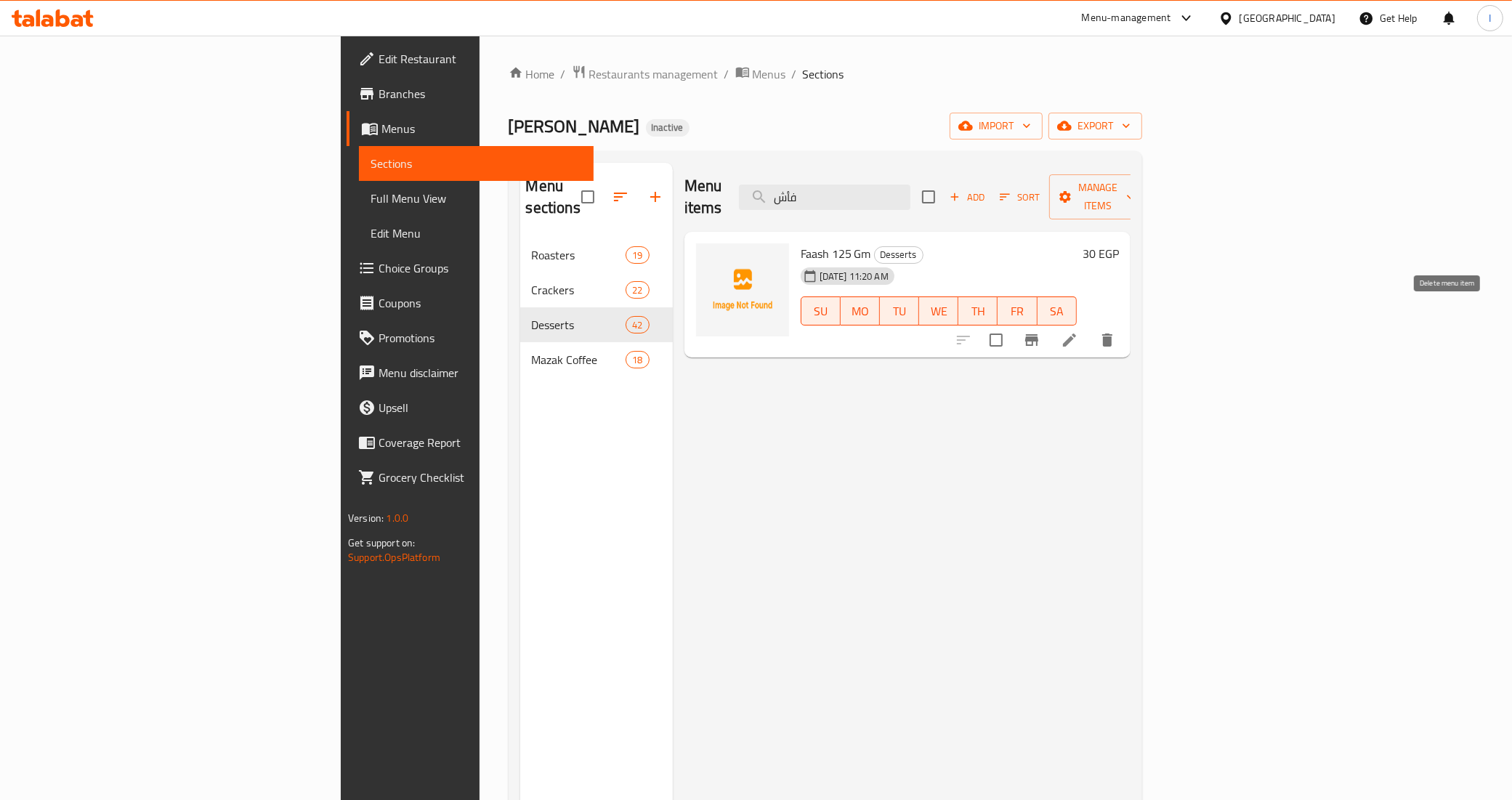
click at [1112, 334] on icon "delete" at bounding box center [1108, 340] width 10 height 13
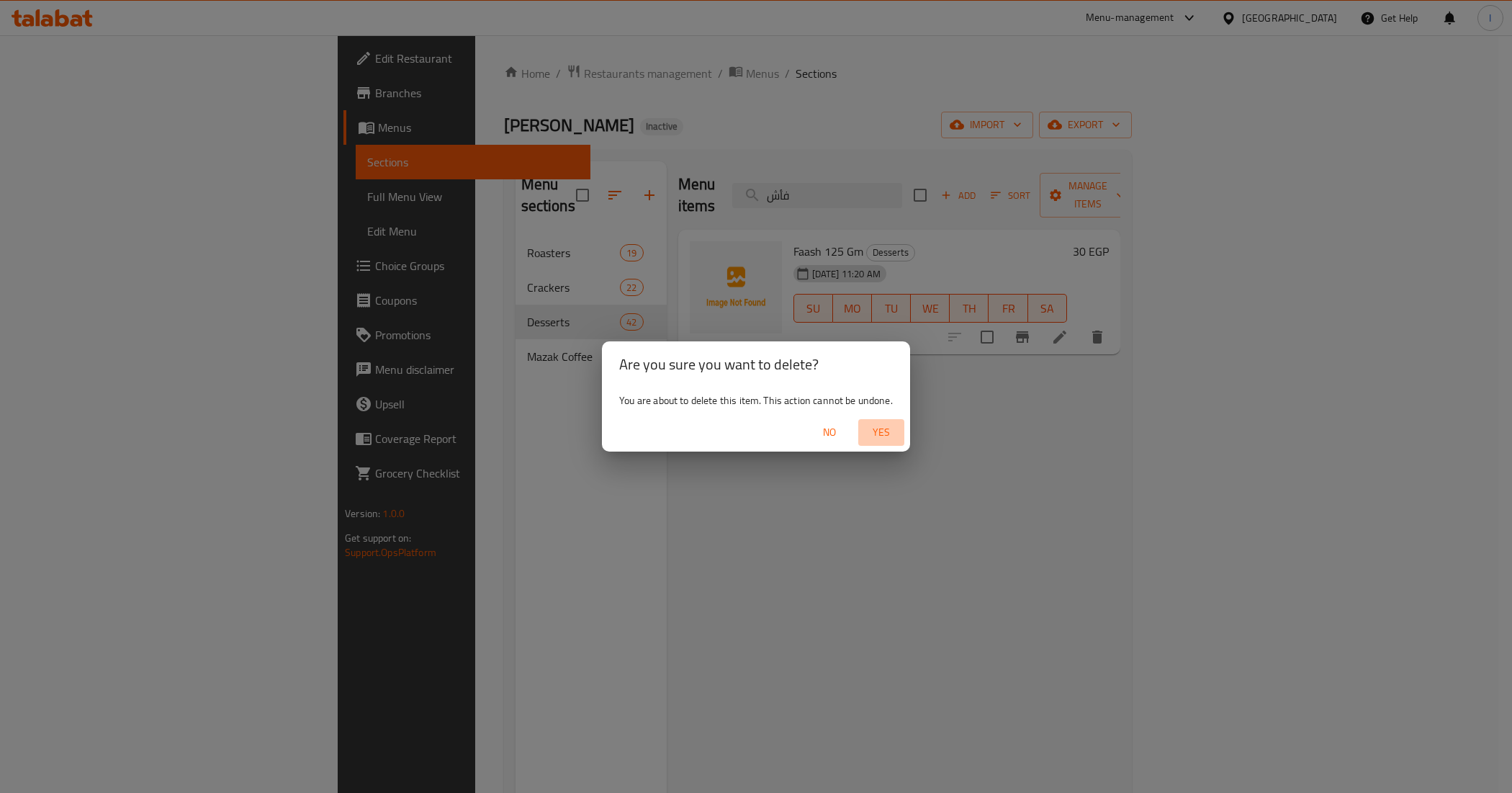
click at [880, 425] on span "Yes" at bounding box center [881, 432] width 34 height 18
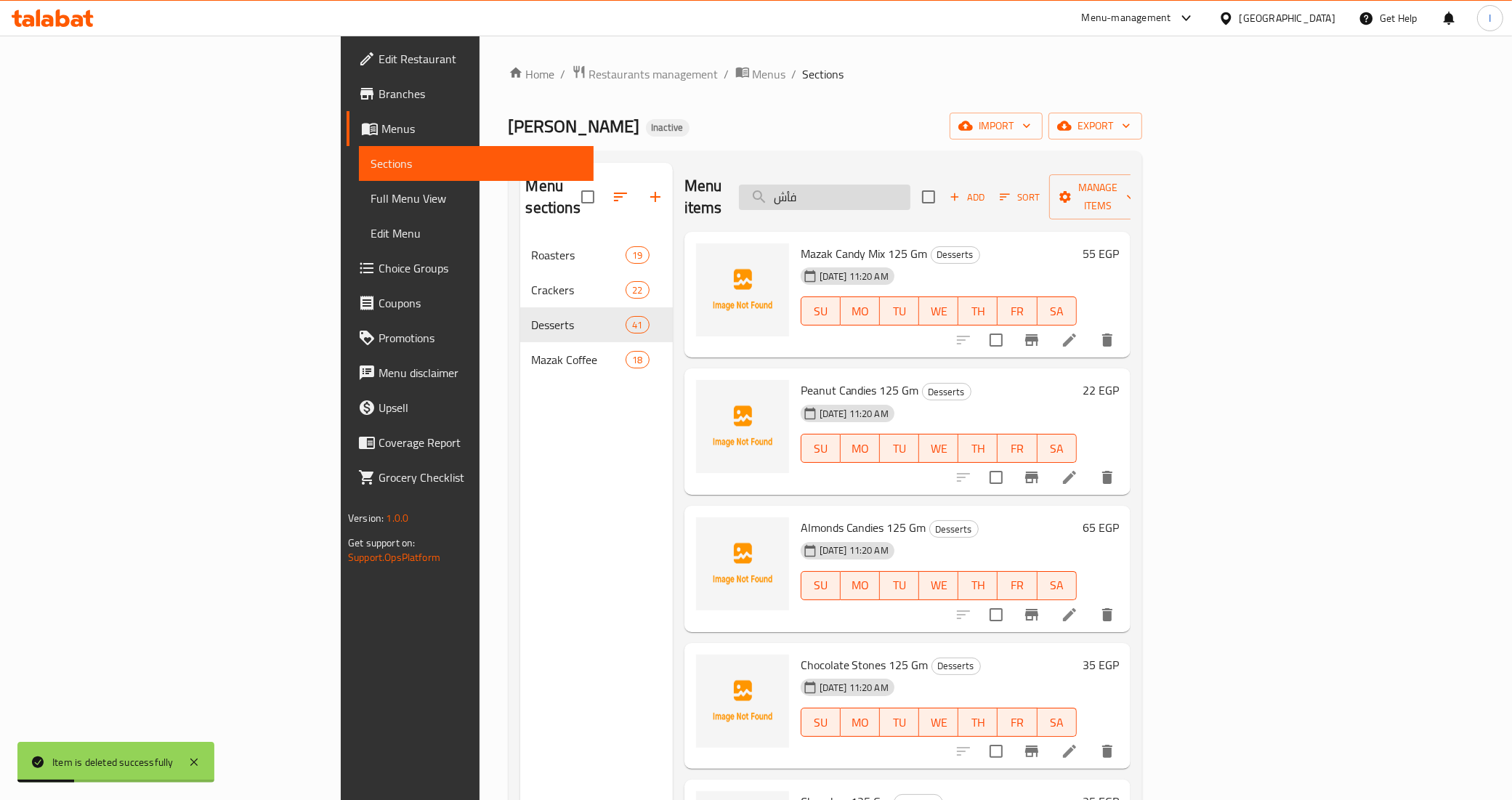
click at [899, 190] on input "فأش" at bounding box center [824, 197] width 171 height 25
paste input "Elite Chocolate"
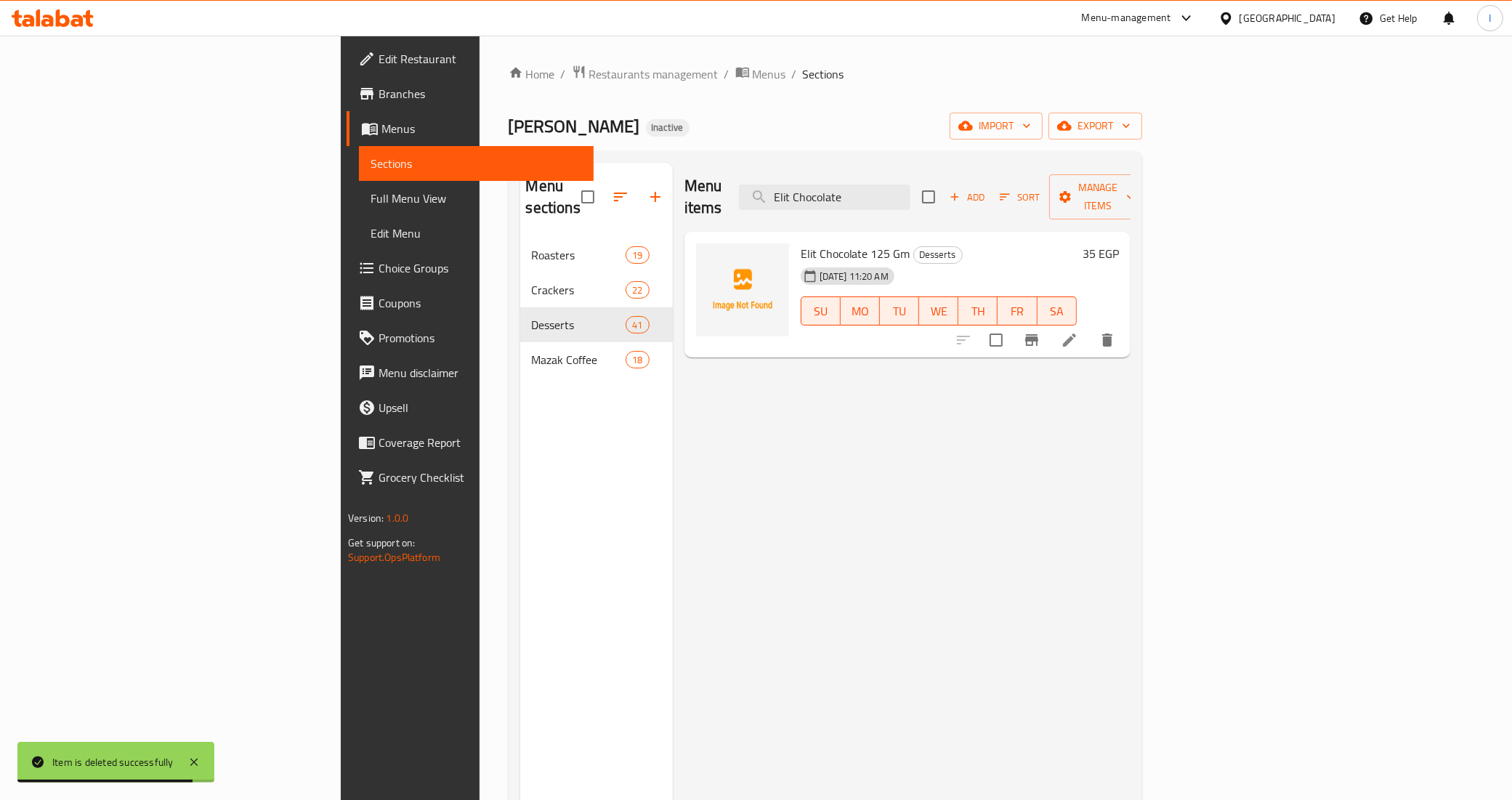
type input "Elit Chocolate"
click at [1076, 334] on icon at bounding box center [1069, 340] width 13 height 13
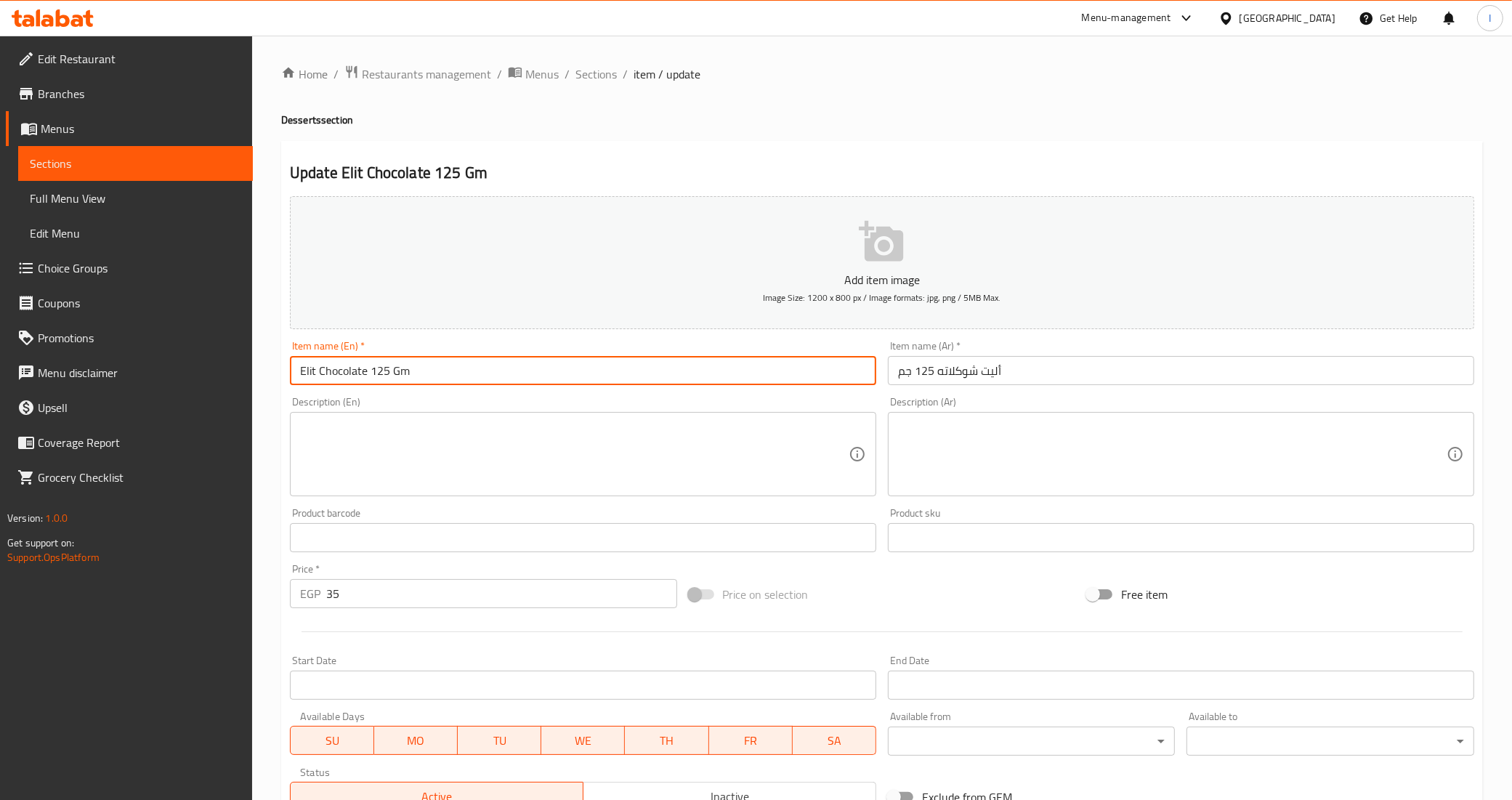
click at [316, 371] on input "Elit Chocolate 125 Gm" at bounding box center [583, 370] width 586 height 29
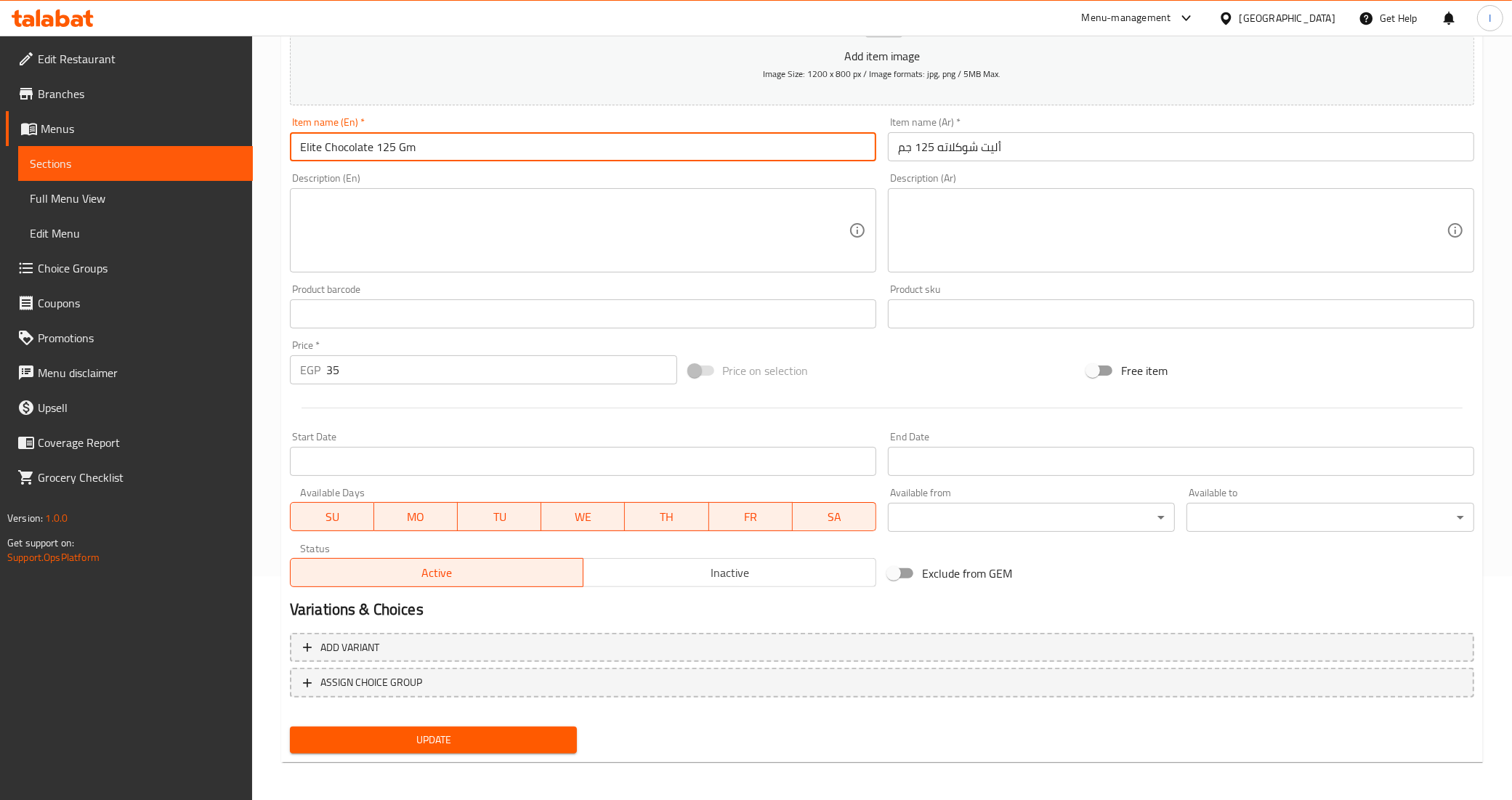
click at [401, 736] on span "Update" at bounding box center [434, 740] width 264 height 18
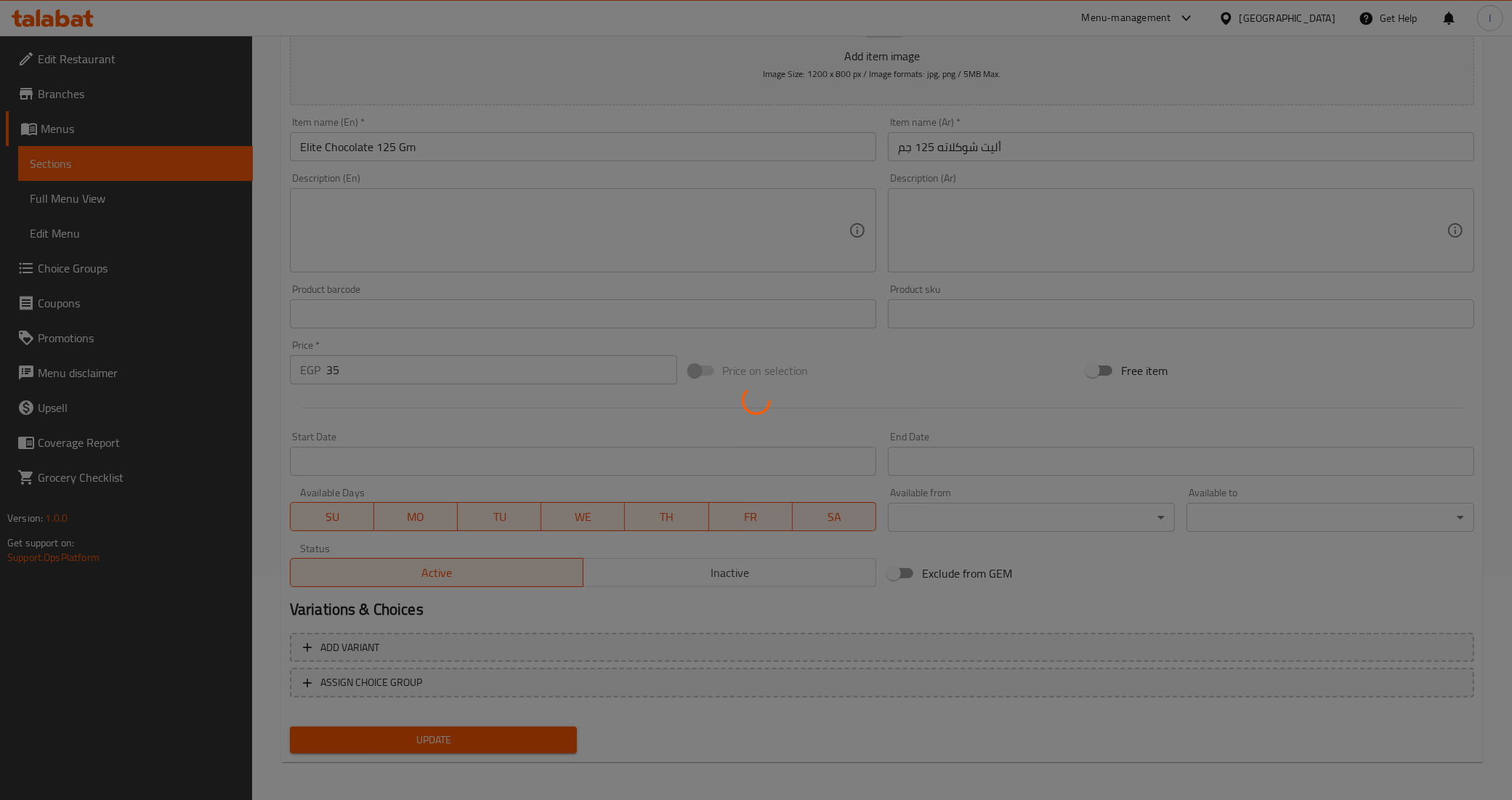
click at [1006, 143] on div at bounding box center [756, 400] width 1512 height 800
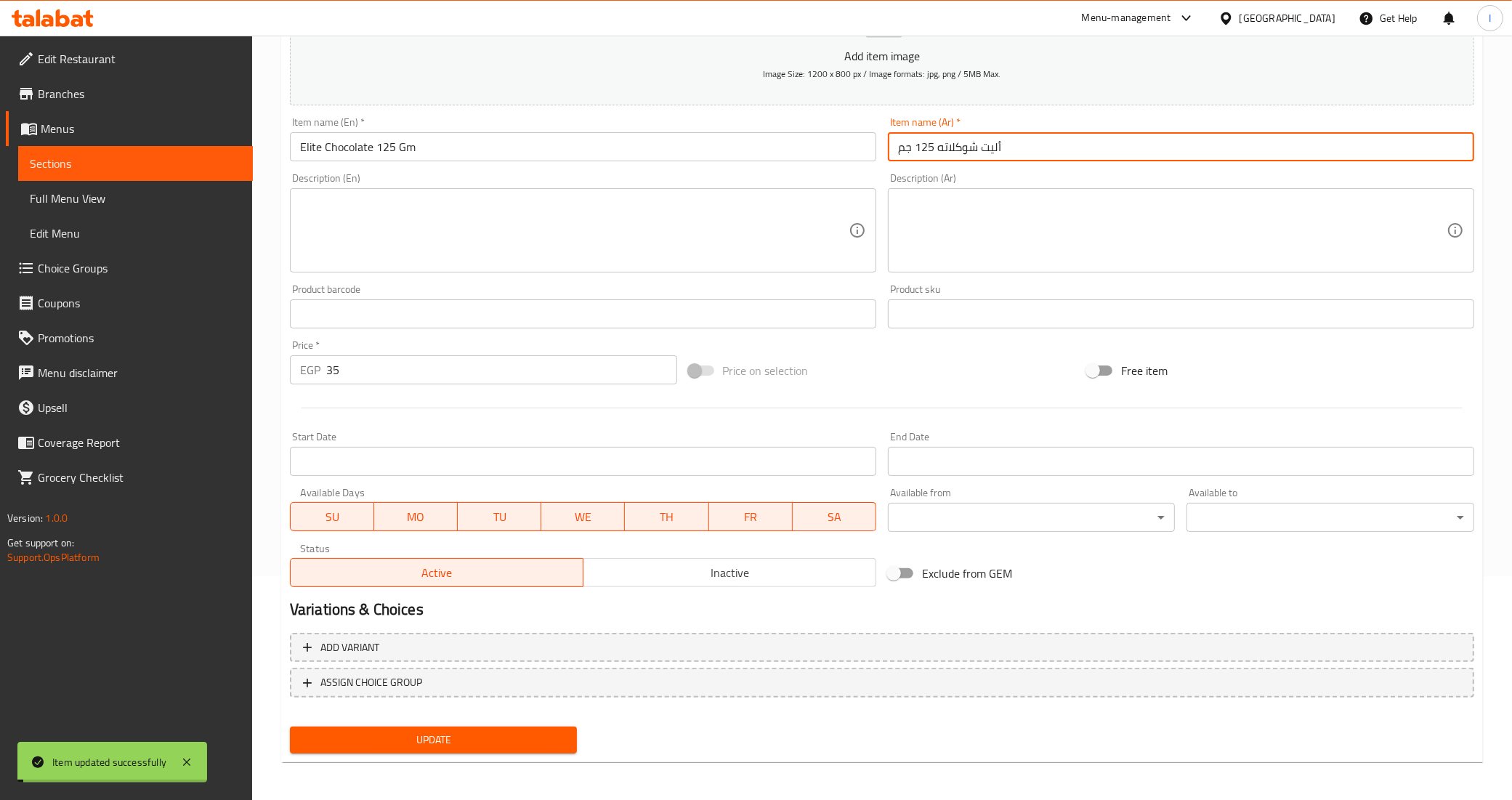
click at [1009, 146] on input "أليت شوكلاته 125 جم" at bounding box center [1181, 146] width 586 height 29
click at [979, 147] on input "أليت شوكلاته 125 جم" at bounding box center [1181, 146] width 586 height 29
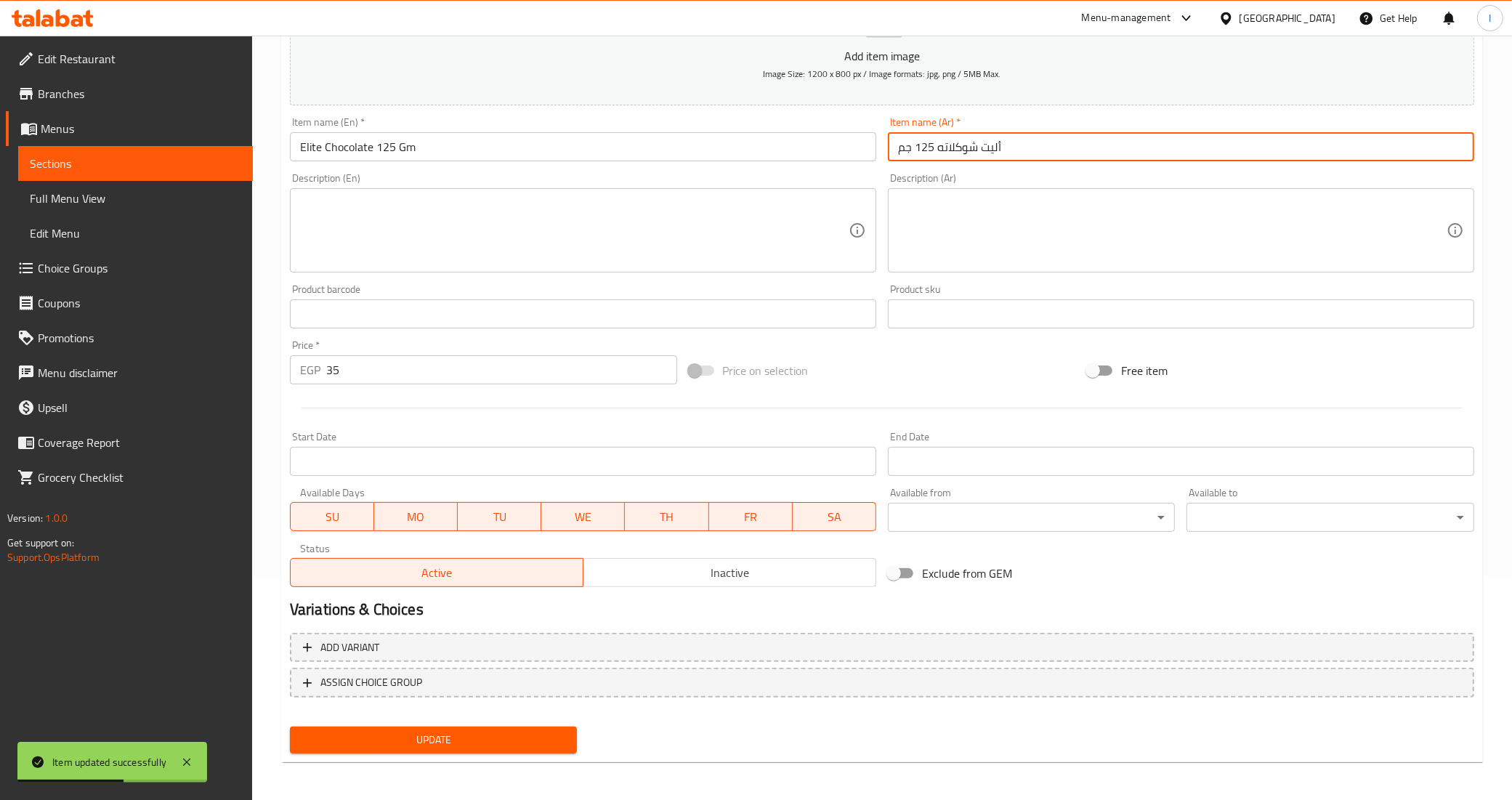
click at [320, 150] on input "Elite Chocolate 125 Gm" at bounding box center [583, 146] width 586 height 29
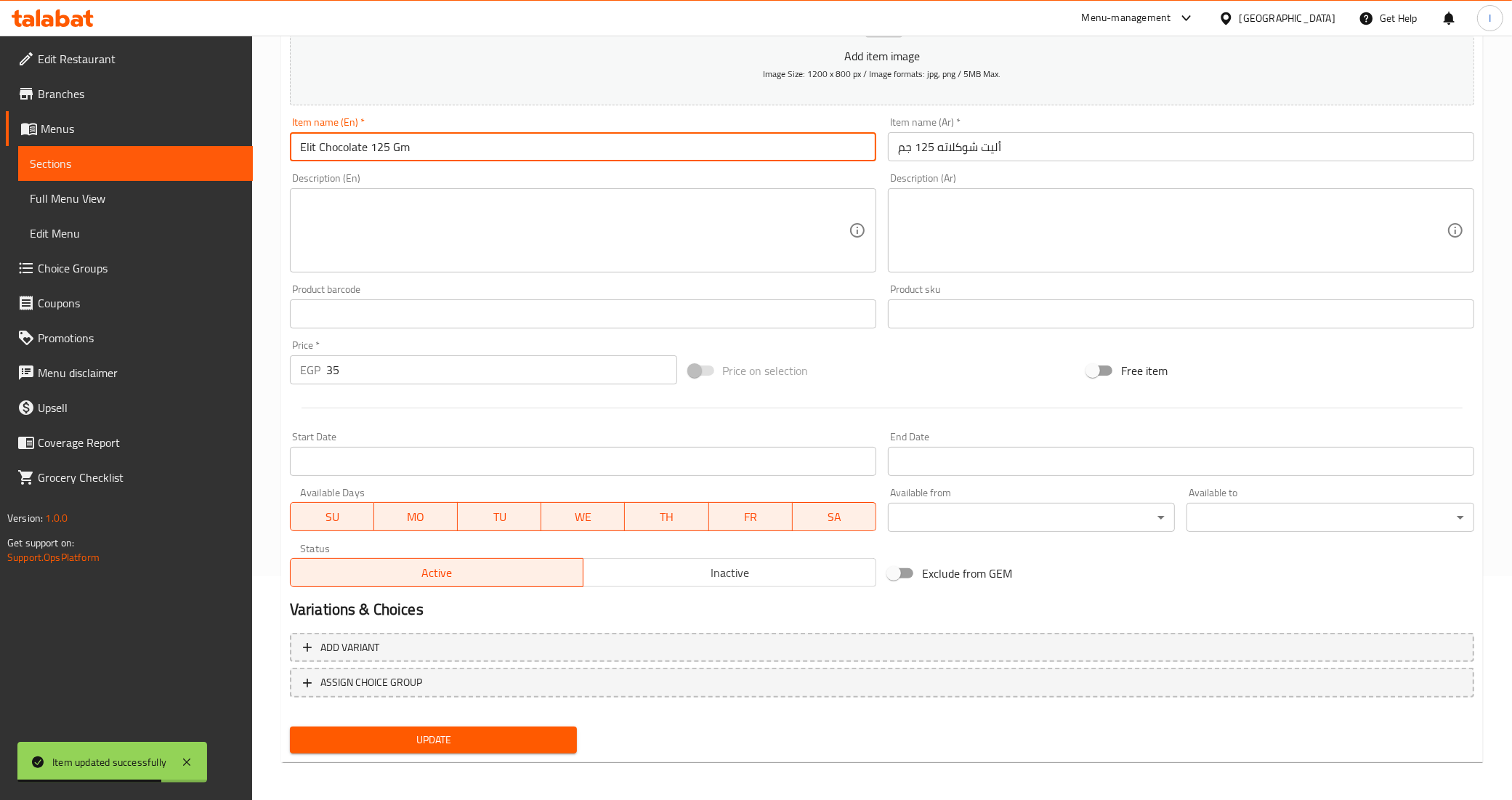
type input "Elit Chocolate 125 Gm"
click at [441, 741] on span "Update" at bounding box center [434, 740] width 264 height 18
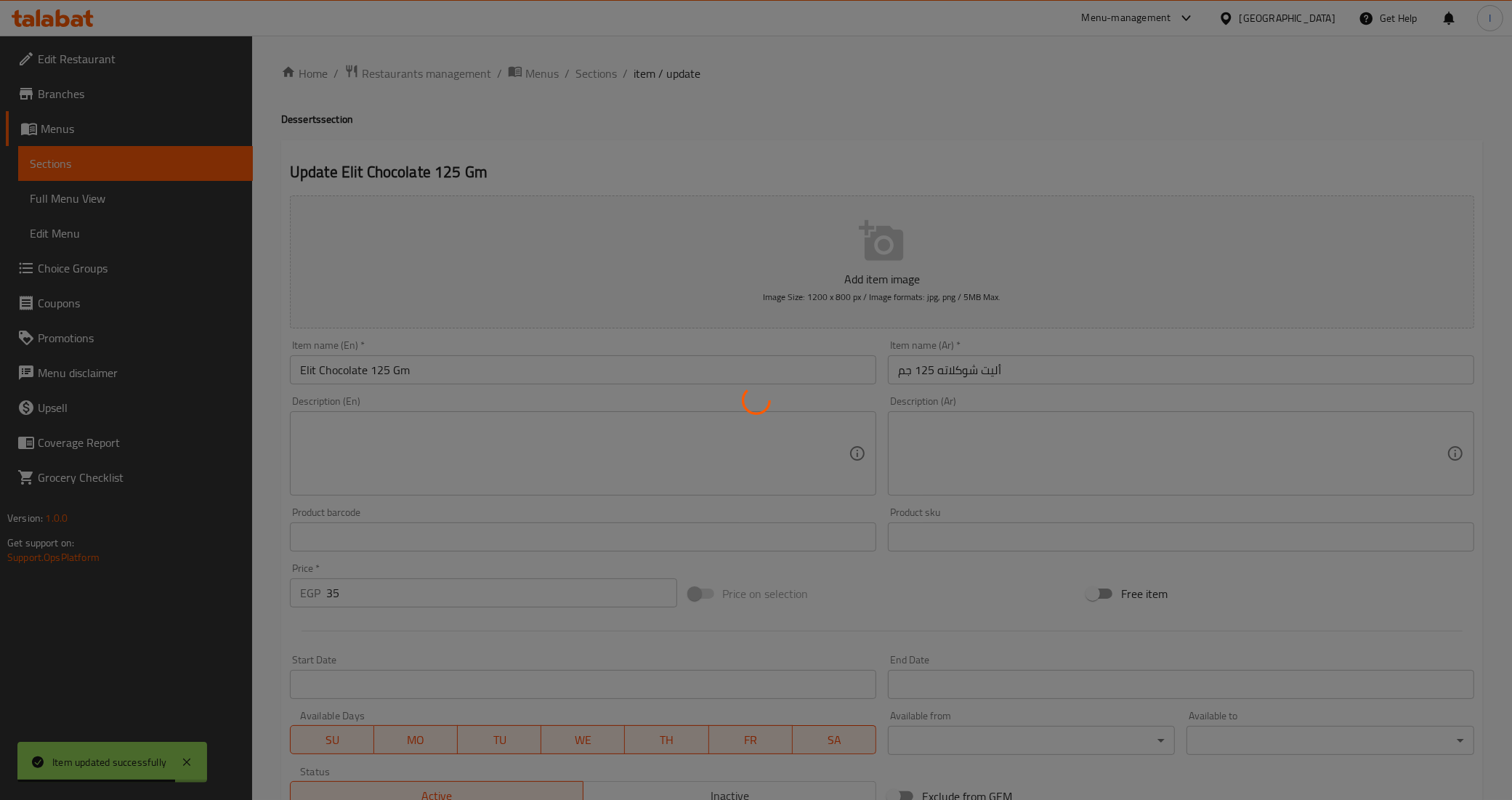
scroll to position [0, 0]
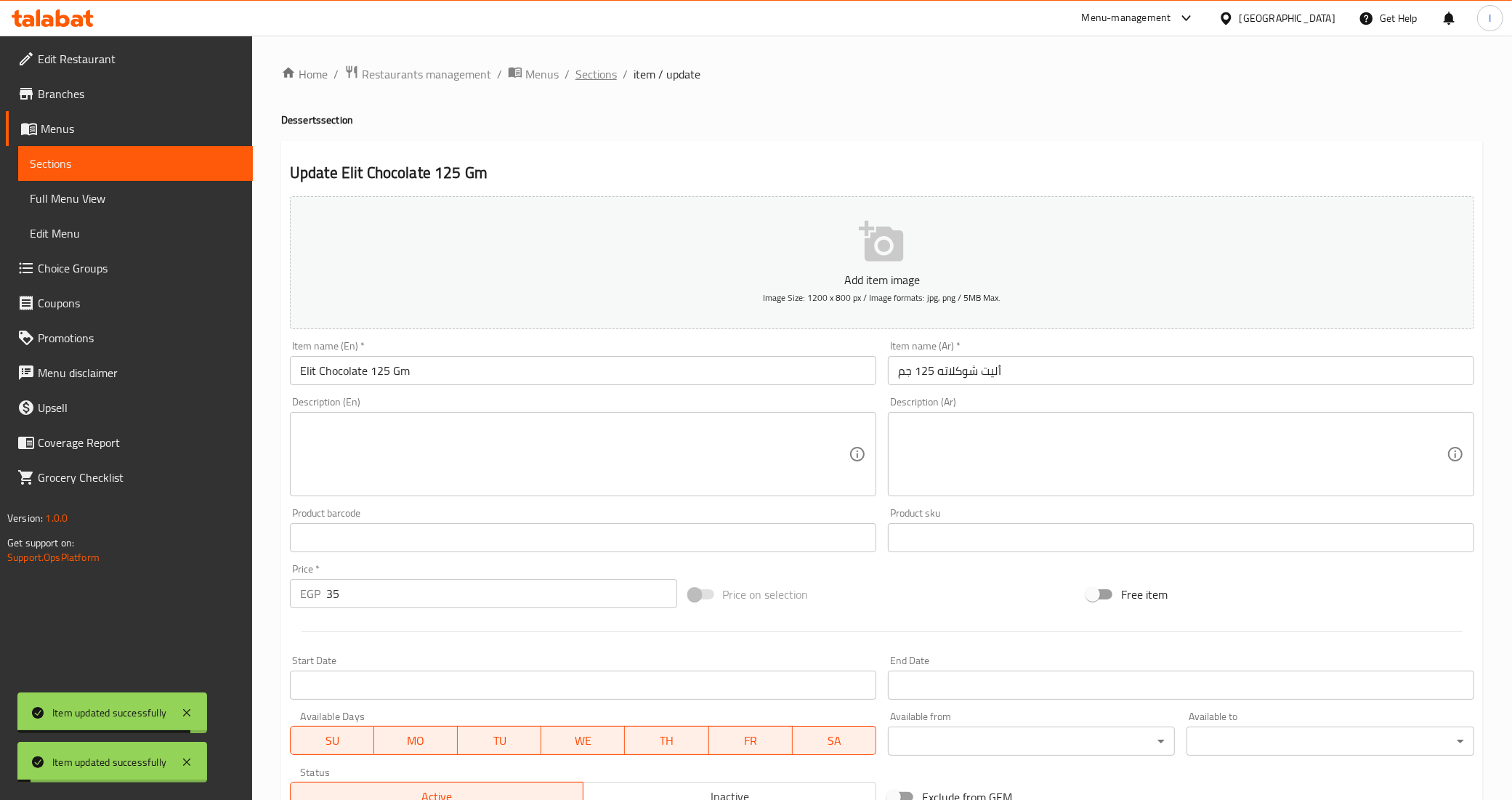
click at [594, 74] on span "Sections" at bounding box center [596, 74] width 42 height 17
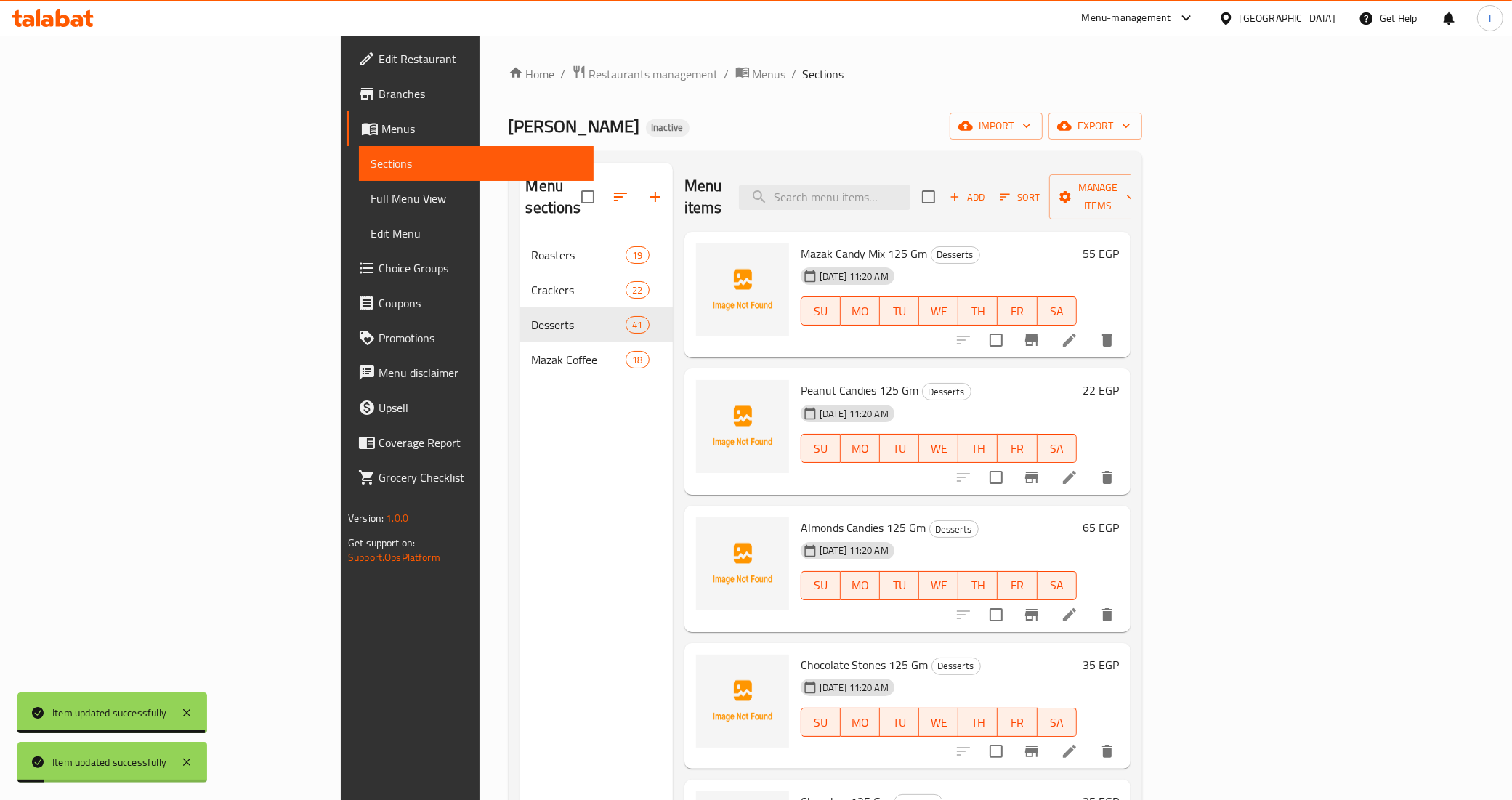
click at [928, 172] on div "Menu items Add Sort Manage items" at bounding box center [907, 197] width 446 height 69
click at [910, 194] on input "search" at bounding box center [824, 197] width 171 height 25
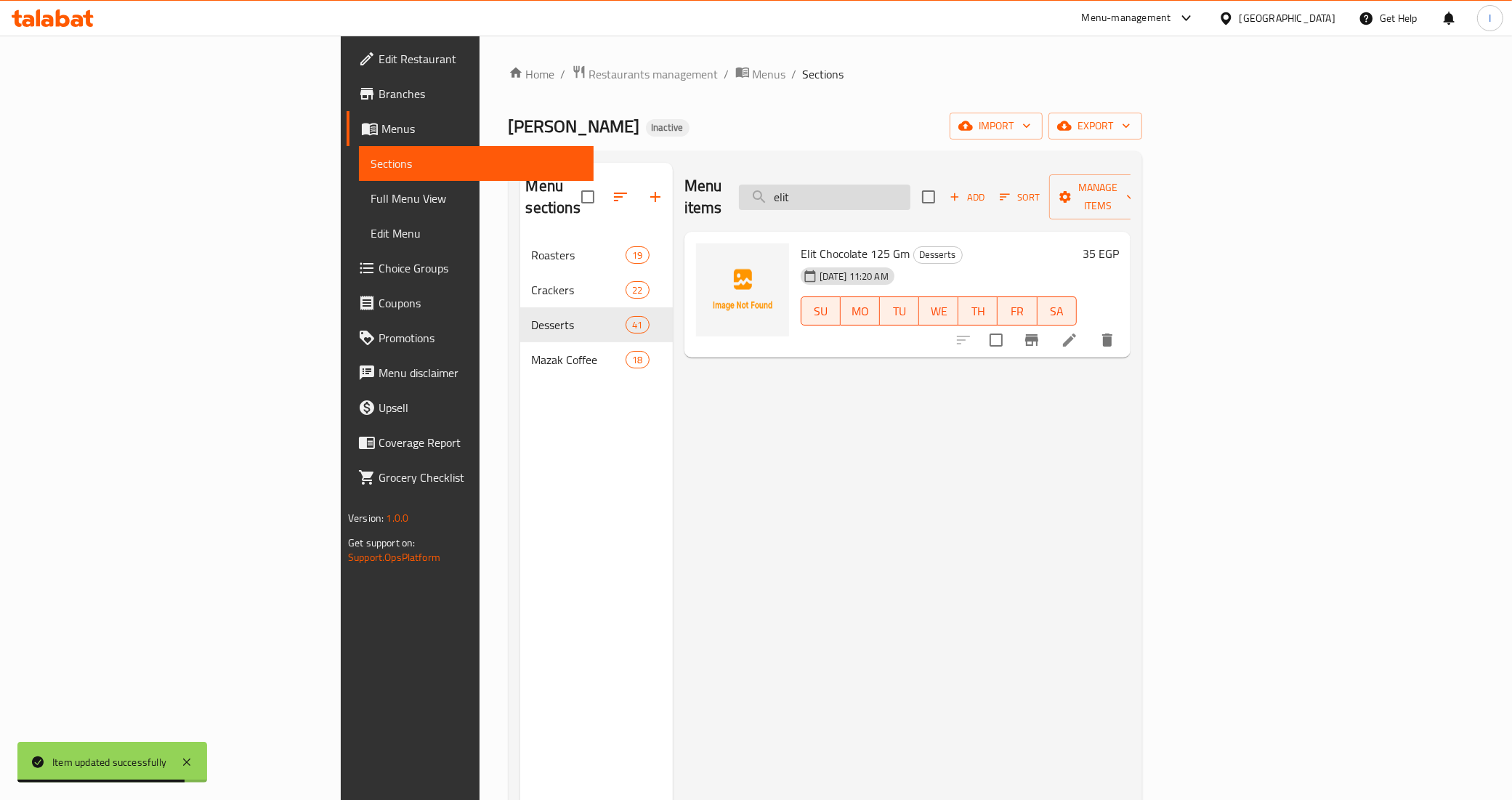
click at [910, 197] on input "elit" at bounding box center [824, 197] width 171 height 25
paste input "توفي [PERSON_NAME]"
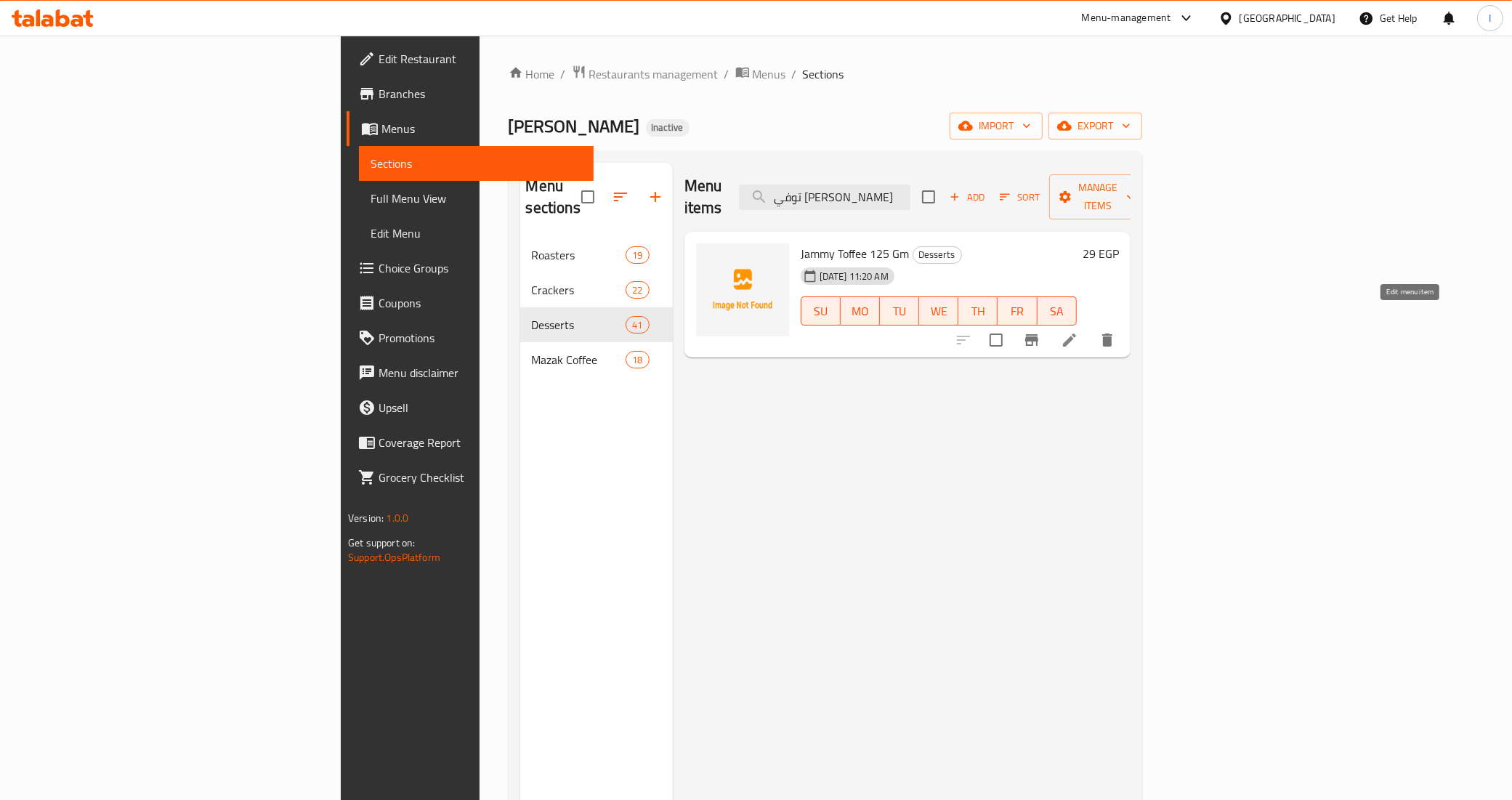
type input "توفي [PERSON_NAME]"
click at [1076, 334] on icon at bounding box center [1069, 340] width 13 height 13
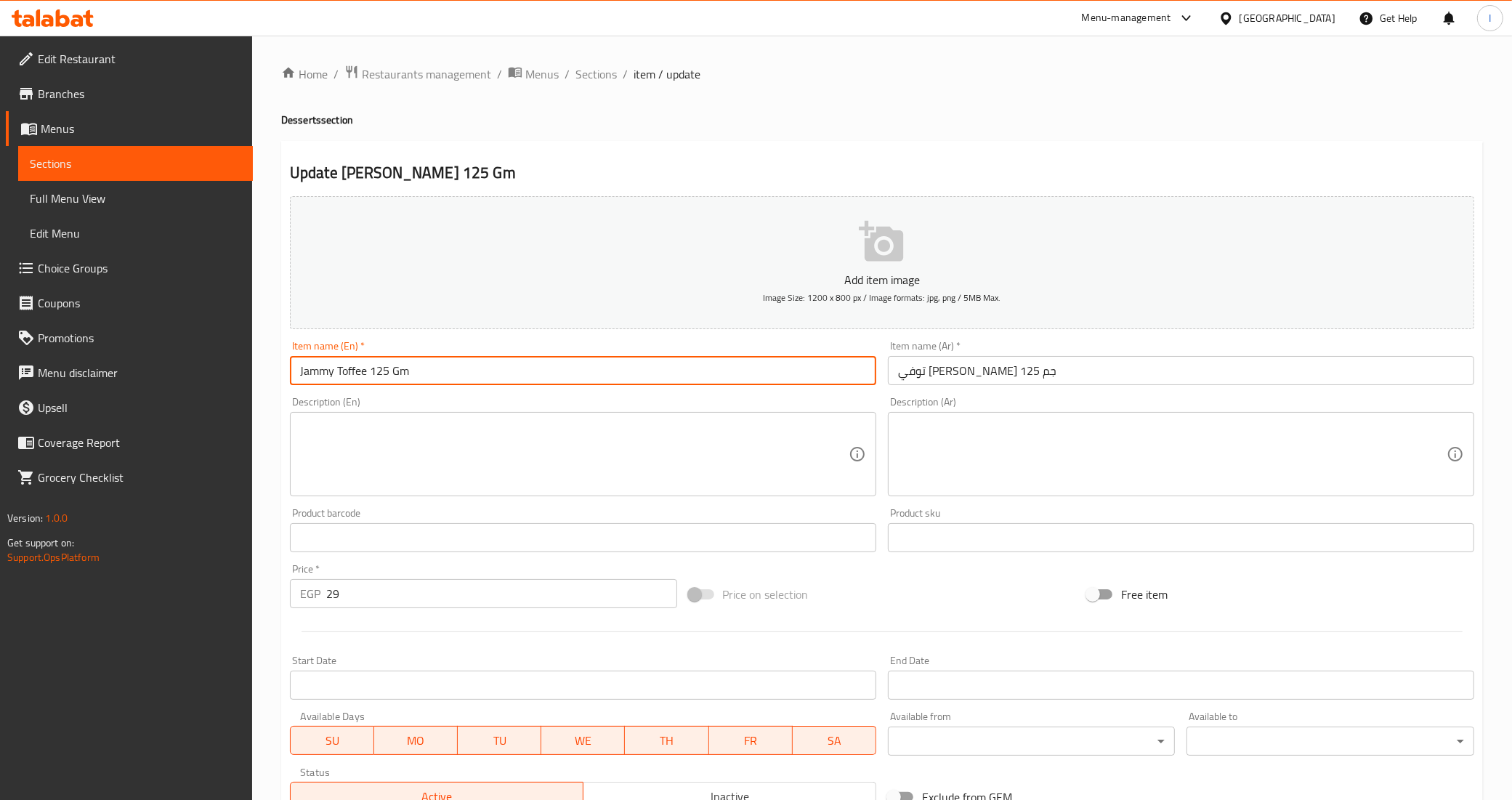
click at [314, 369] on input "Jammy Toffee 125 Gm" at bounding box center [583, 370] width 586 height 29
click at [598, 80] on span "Sections" at bounding box center [596, 74] width 42 height 17
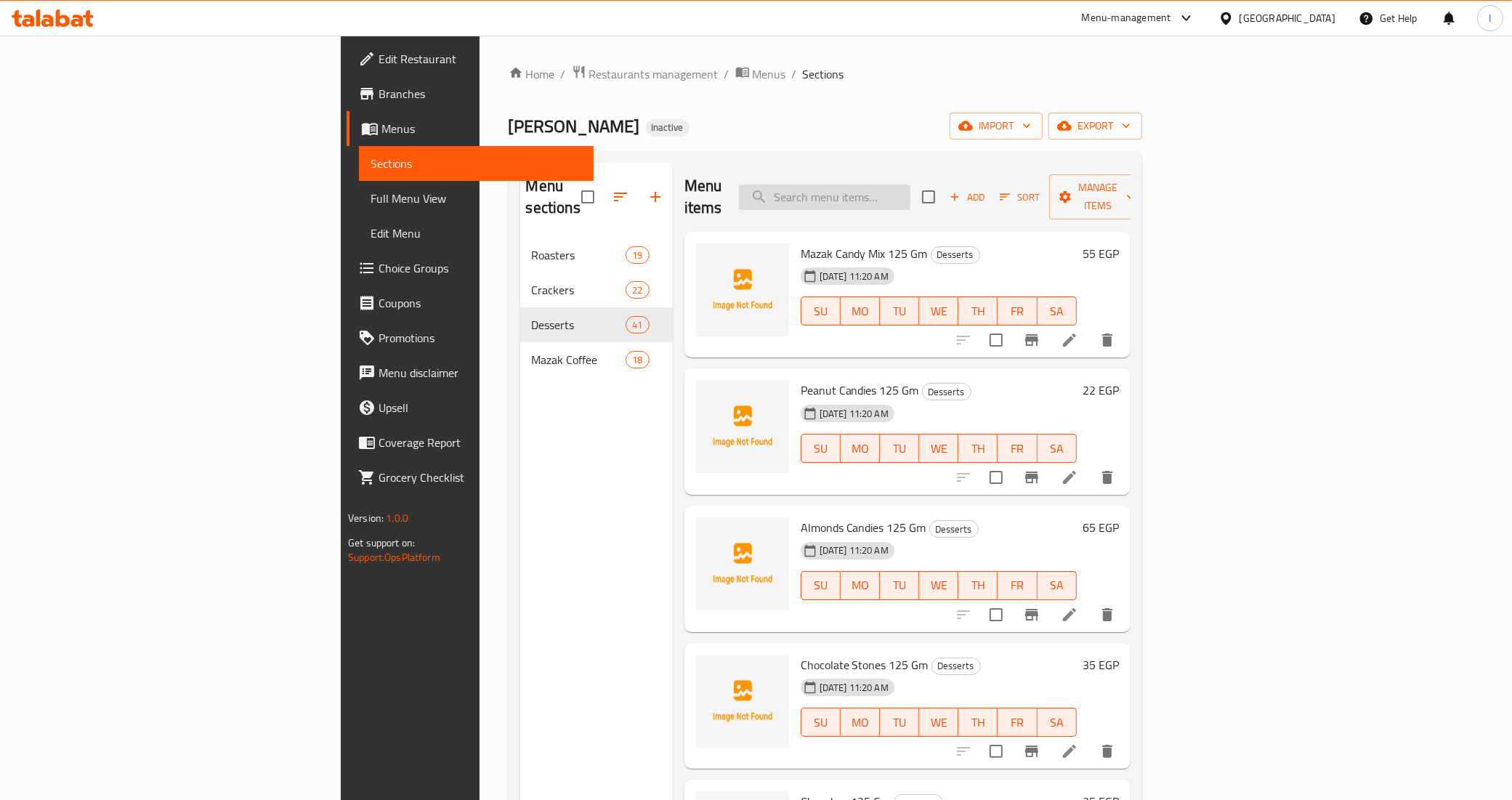
click at [910, 184] on input "search" at bounding box center [824, 197] width 171 height 25
paste input "لب سوبر"
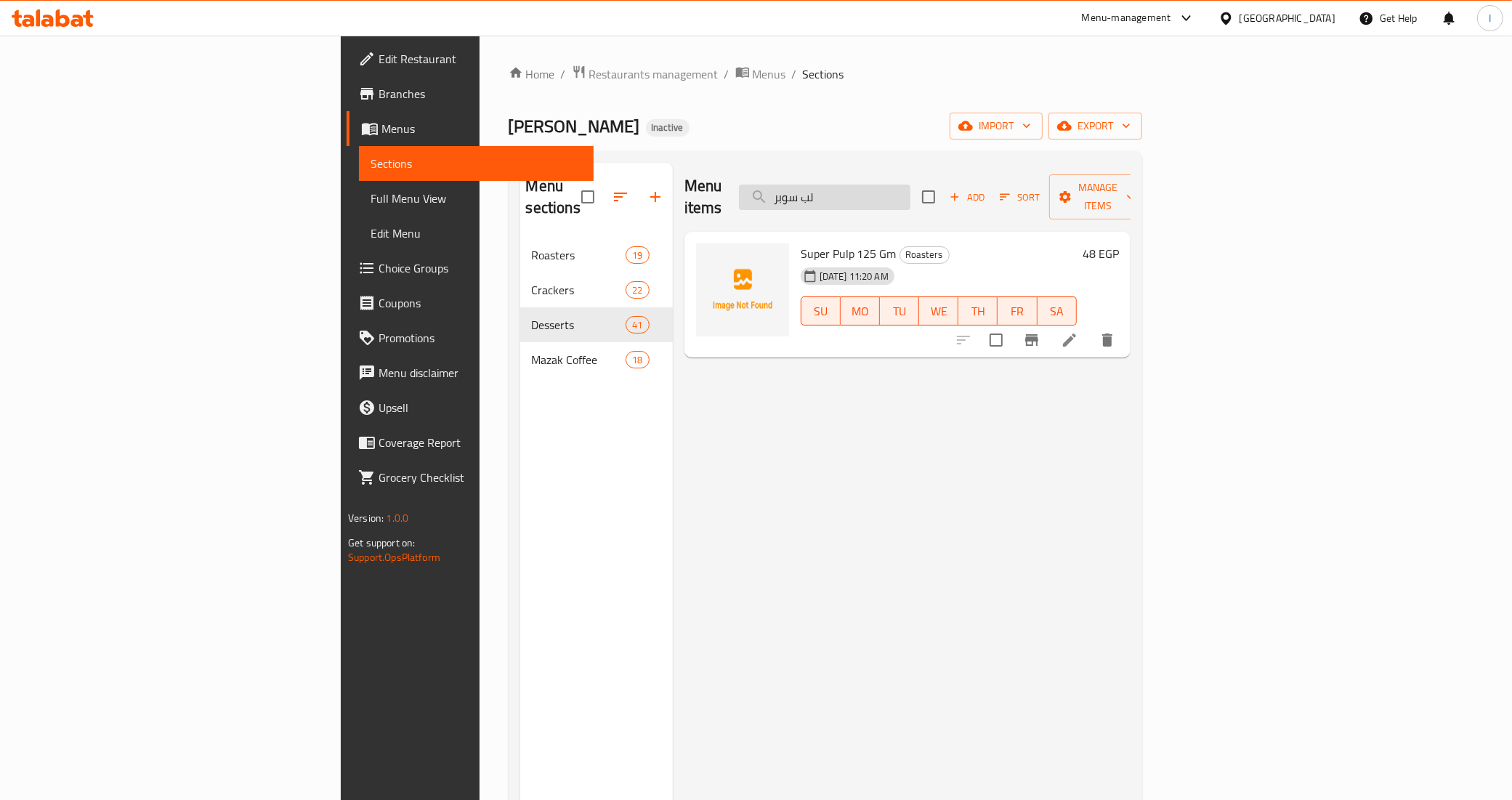
paste input "بيض"
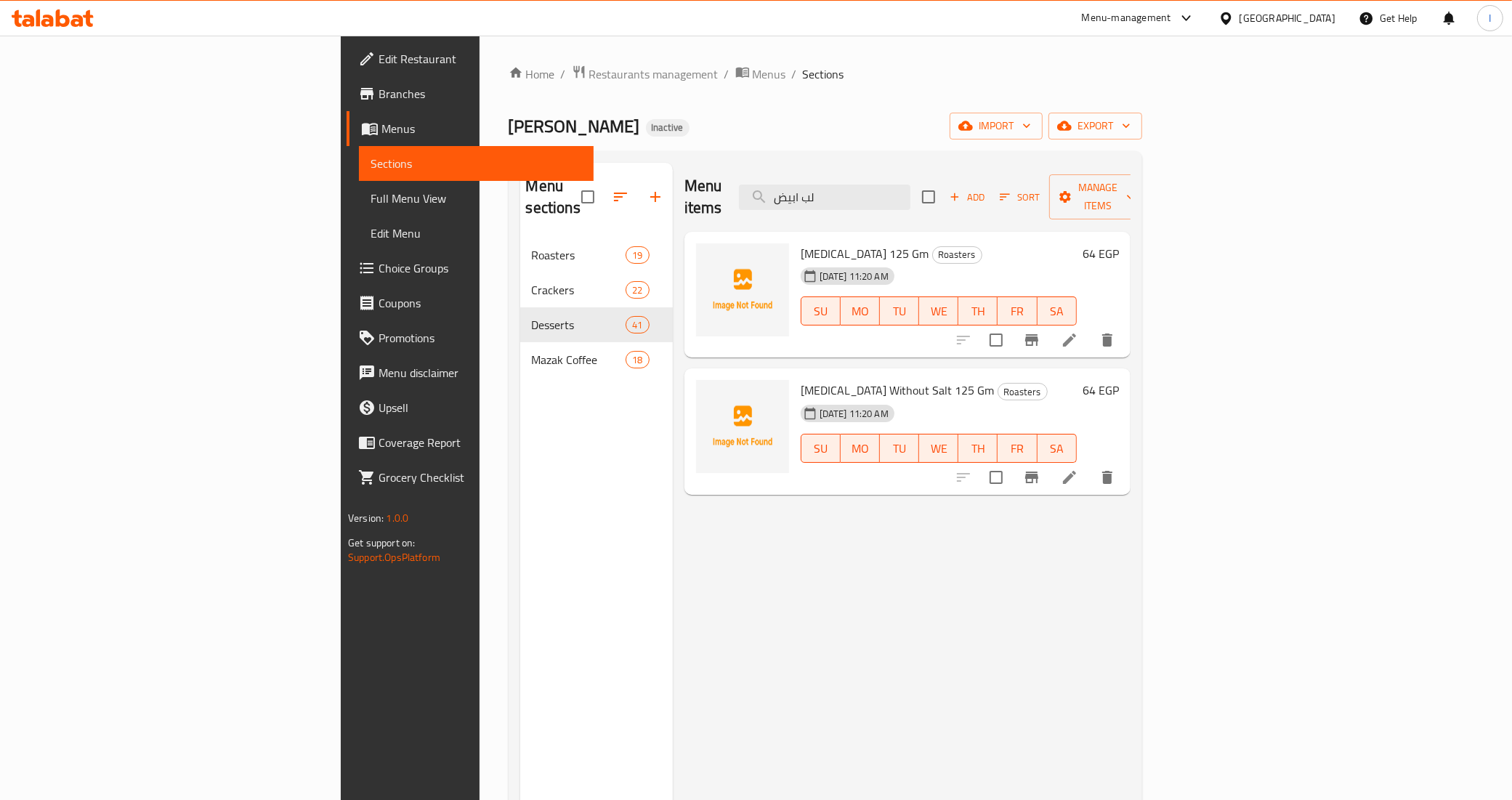
paste input "يقطين مملح"
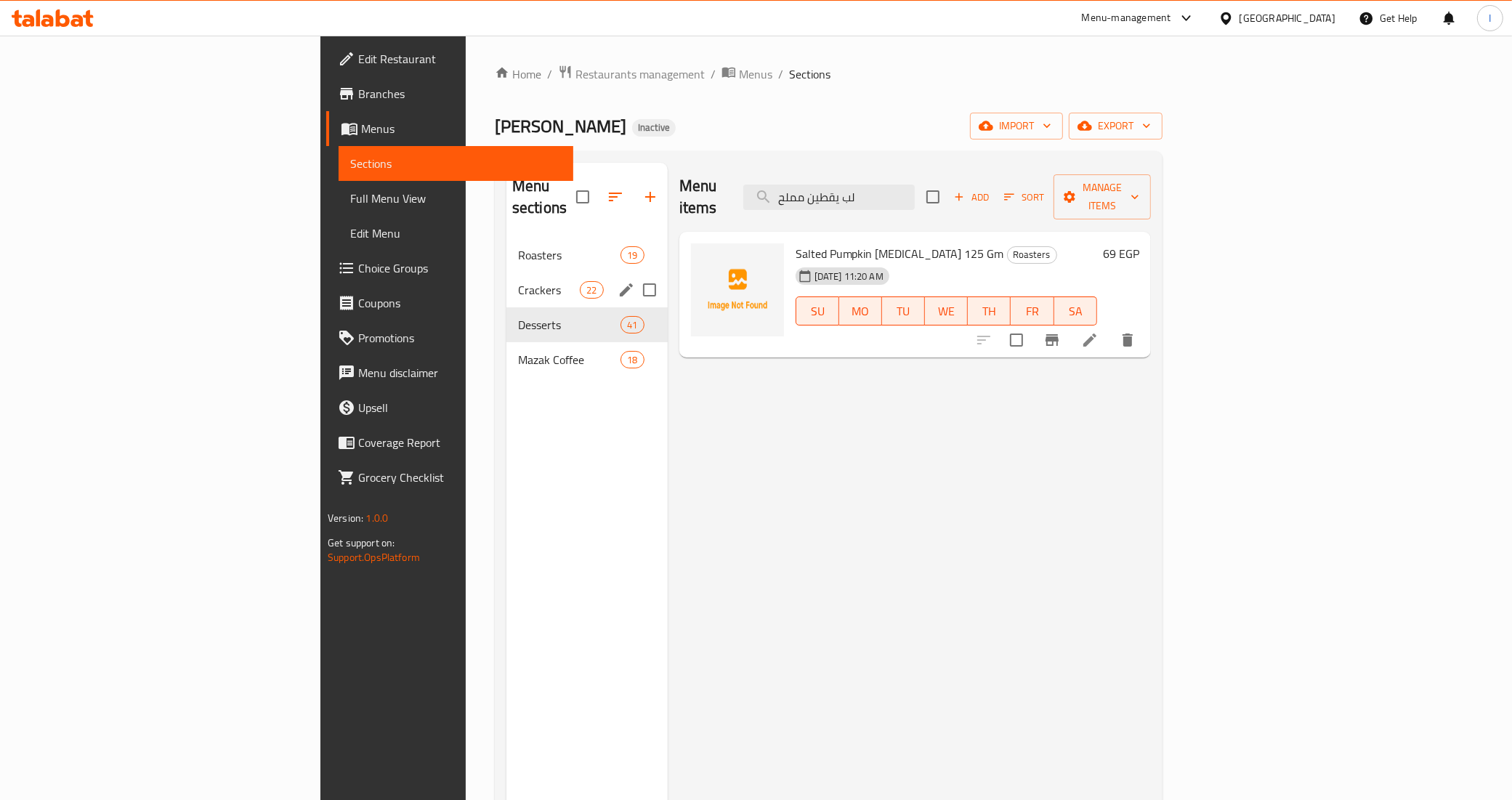
paste input "لب سوري"
paste input "search"
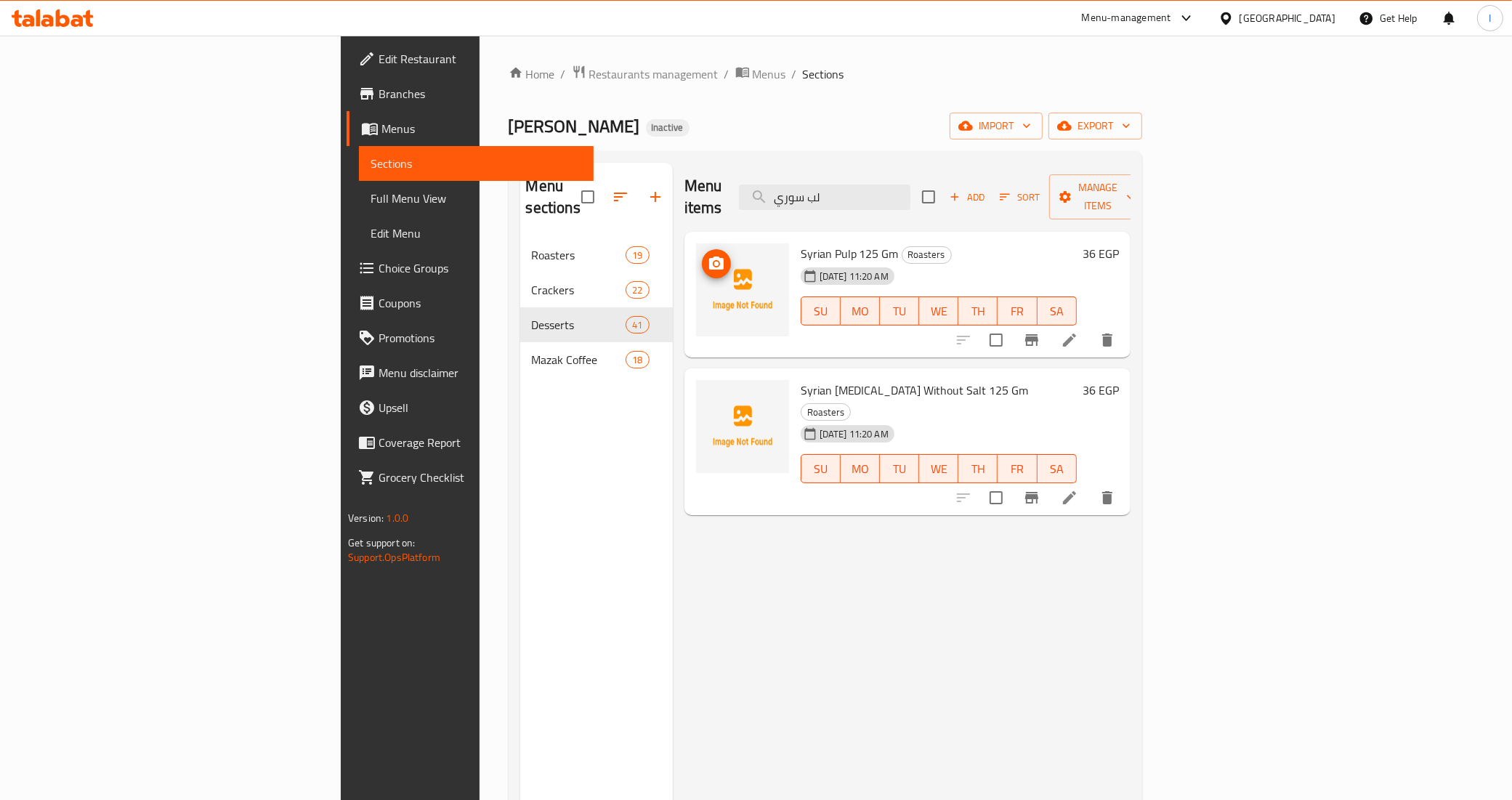
paste input "يكس لب"
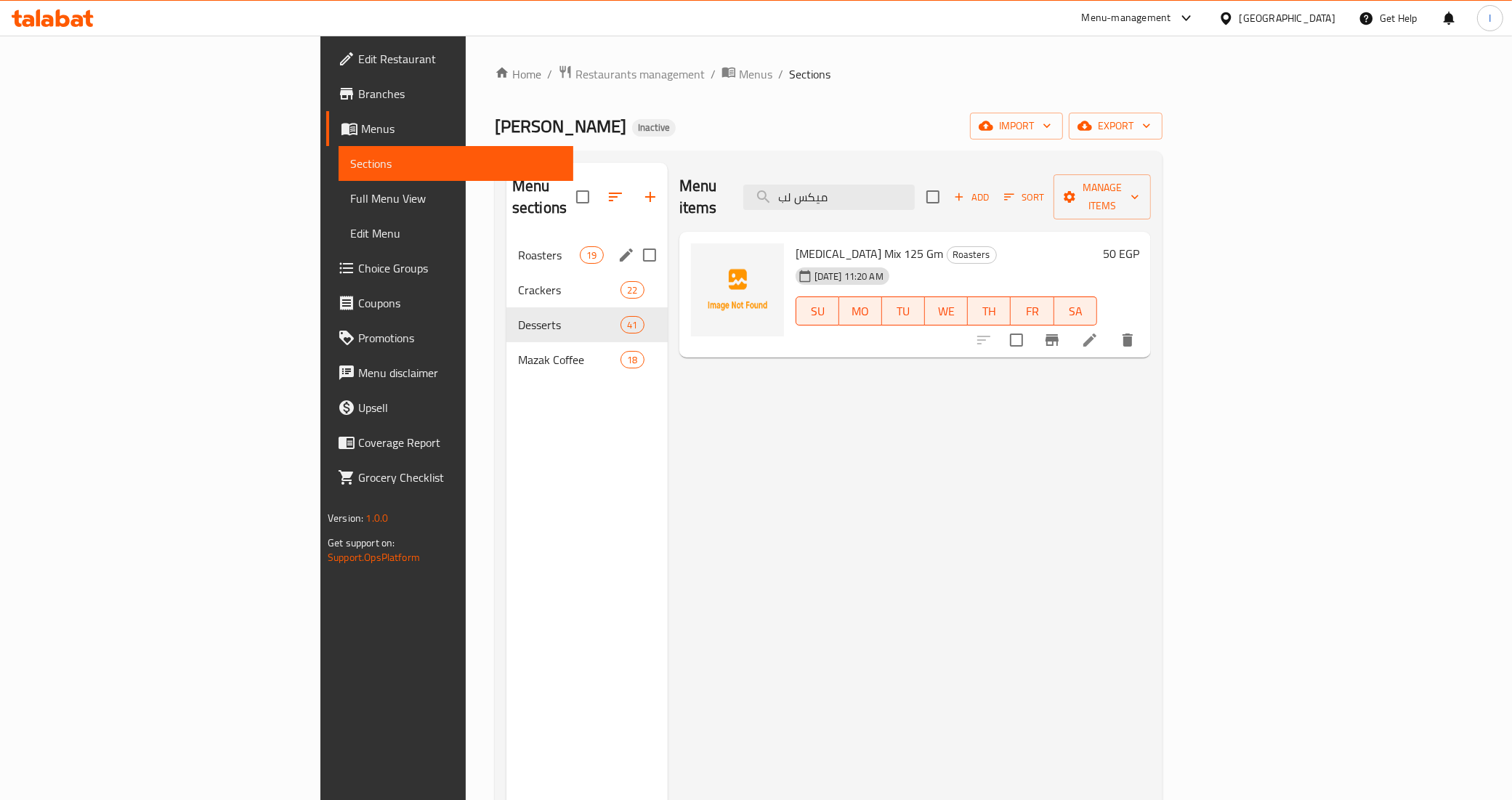
type input "ميكس لب"
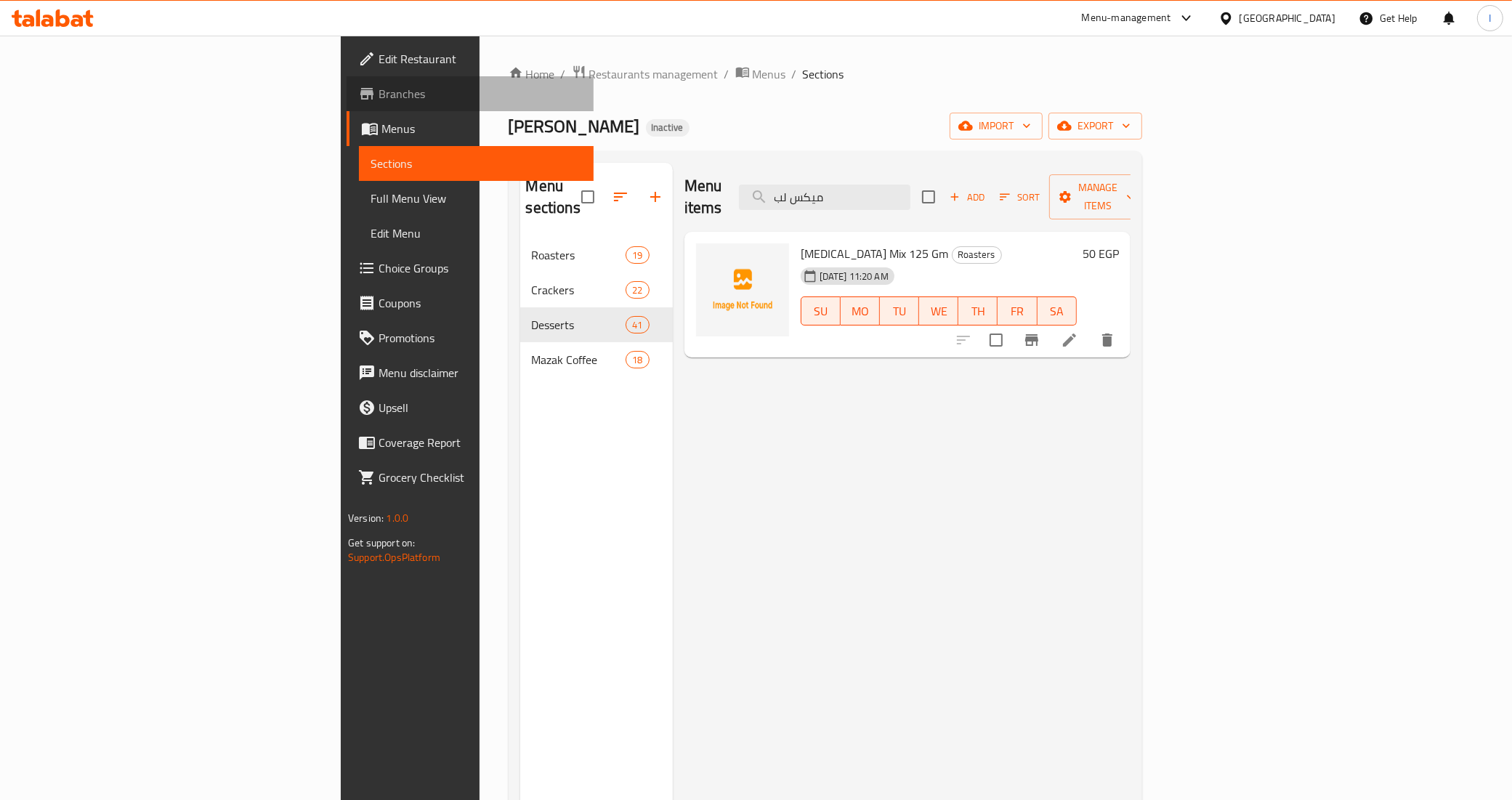
click at [378, 96] on span "Branches" at bounding box center [480, 94] width 203 height 17
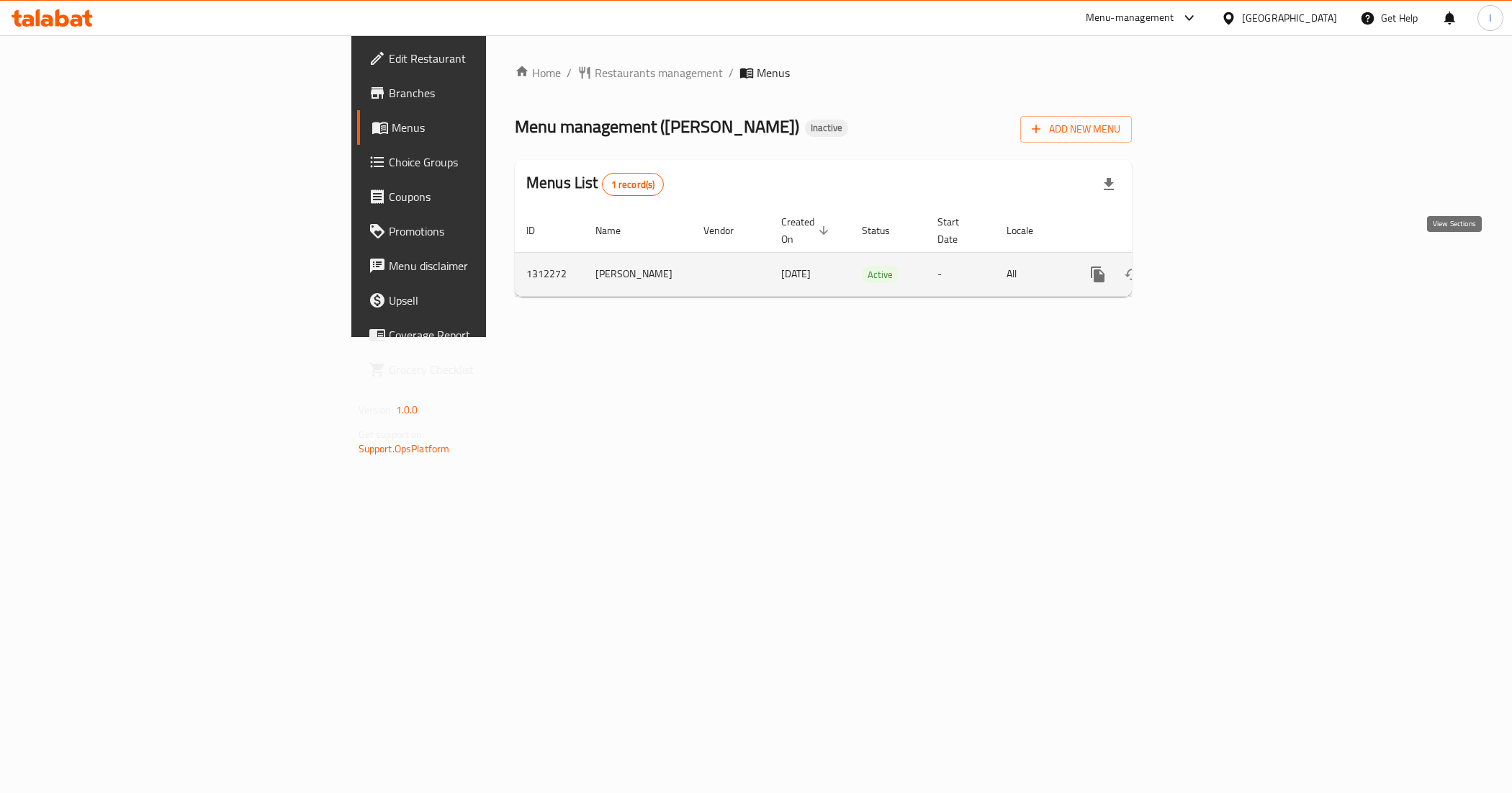
click at [1210, 265] on icon "enhanced table" at bounding box center [1202, 274] width 17 height 17
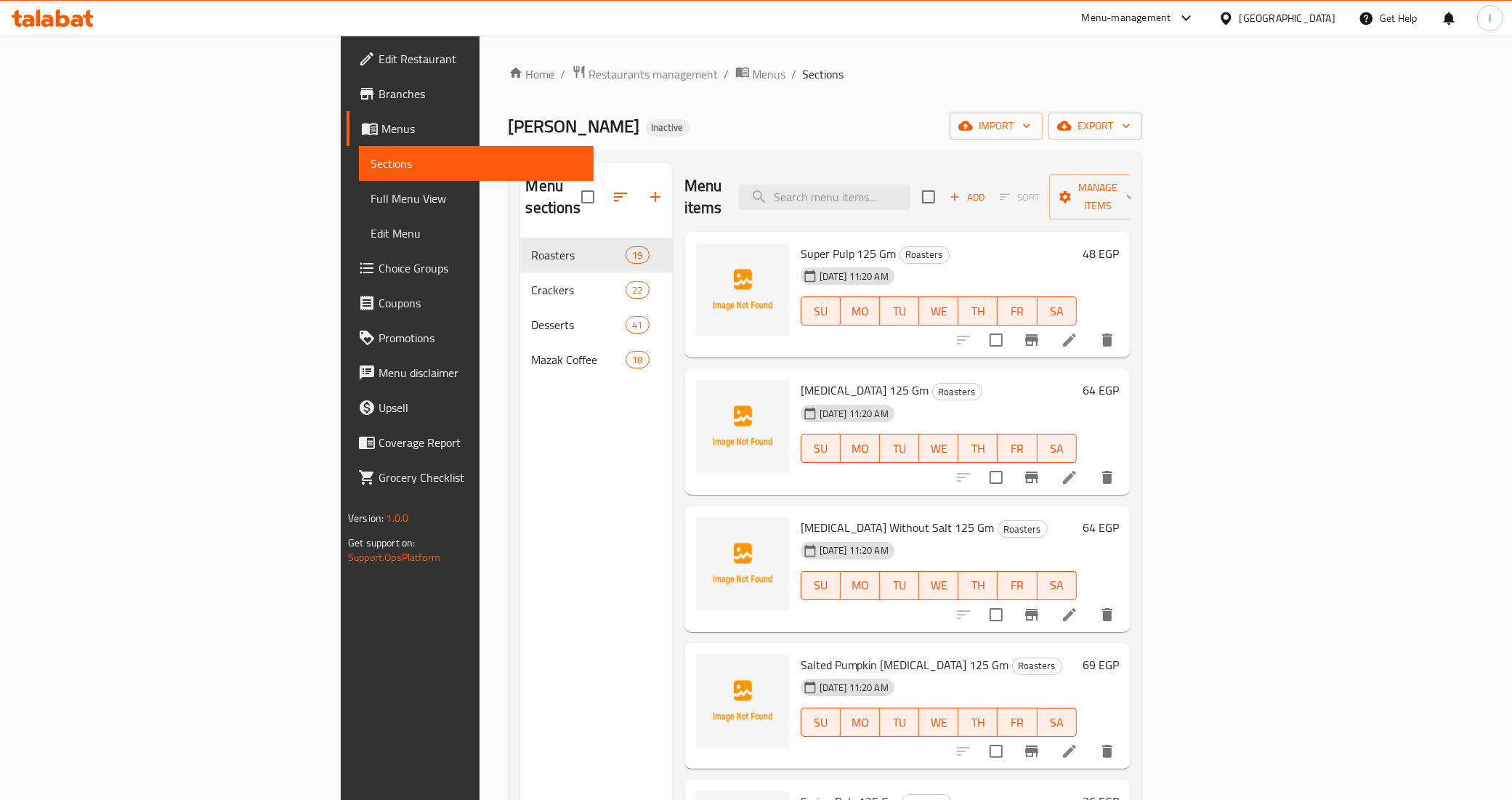
click at [359, 211] on link "Full Menu View" at bounding box center [476, 198] width 235 height 35
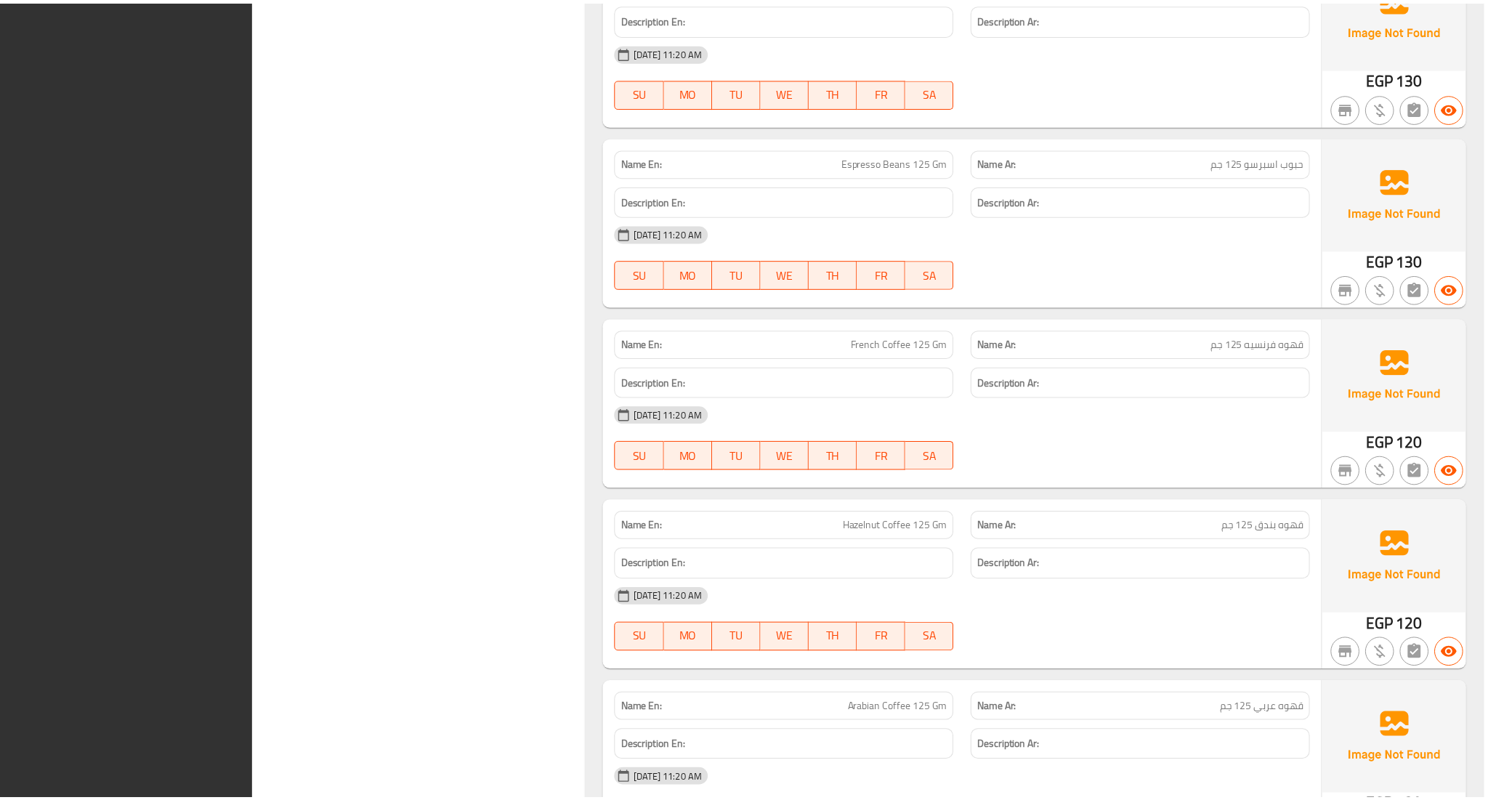
scroll to position [17930, 0]
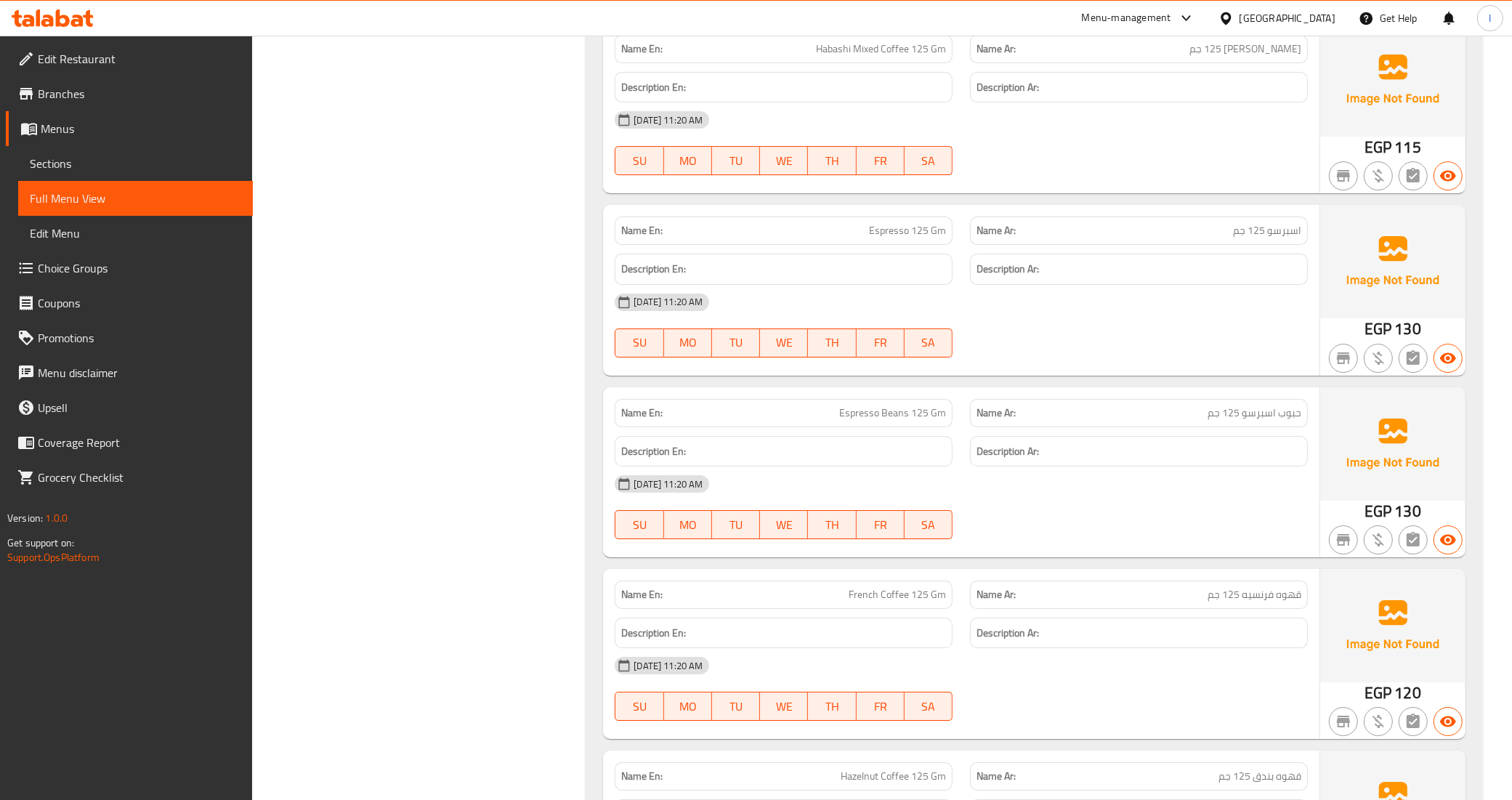
scroll to position [16840, 0]
drag, startPoint x: 92, startPoint y: 58, endPoint x: 93, endPoint y: 66, distance: 8.1
click at [93, 58] on span "Edit Restaurant" at bounding box center [139, 59] width 203 height 17
